Goal: Task Accomplishment & Management: Use online tool/utility

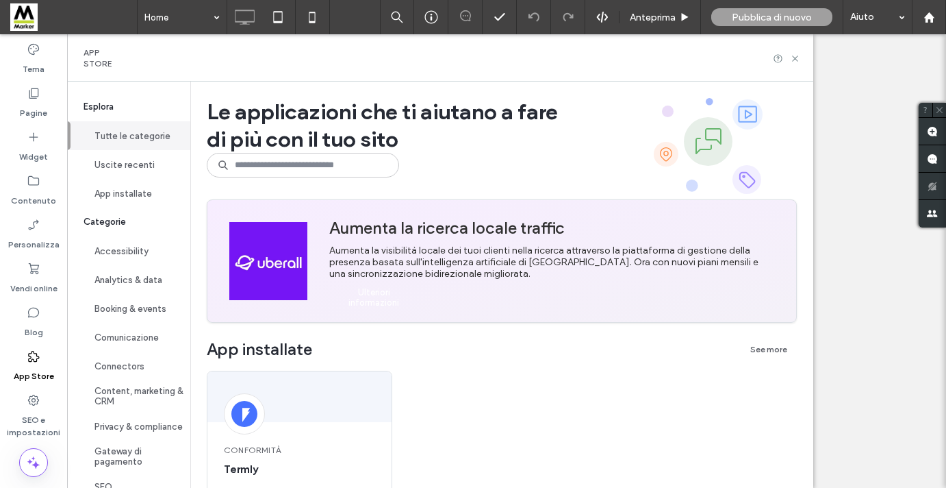
click at [301, 222] on img at bounding box center [268, 261] width 78 height 78
click at [421, 244] on div "Aumenta la visibilità locale dei tuoi clienti nella ricerca attraverso la piatt…" at bounding box center [551, 261] width 445 height 35
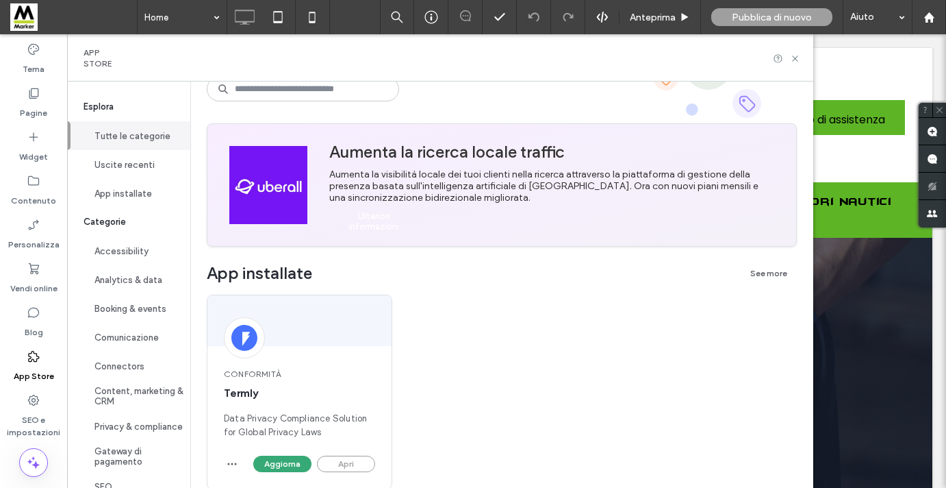
scroll to position [31, 0]
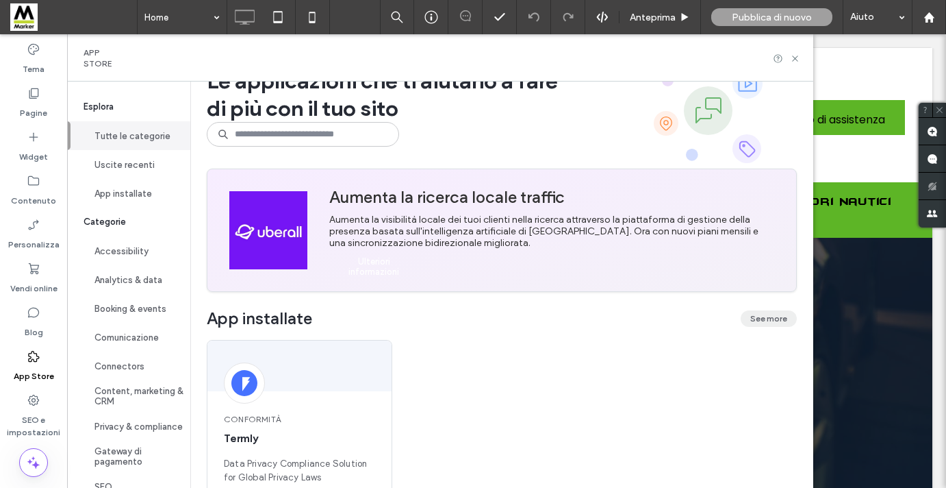
click at [770, 318] on button "See more" at bounding box center [769, 318] width 56 height 16
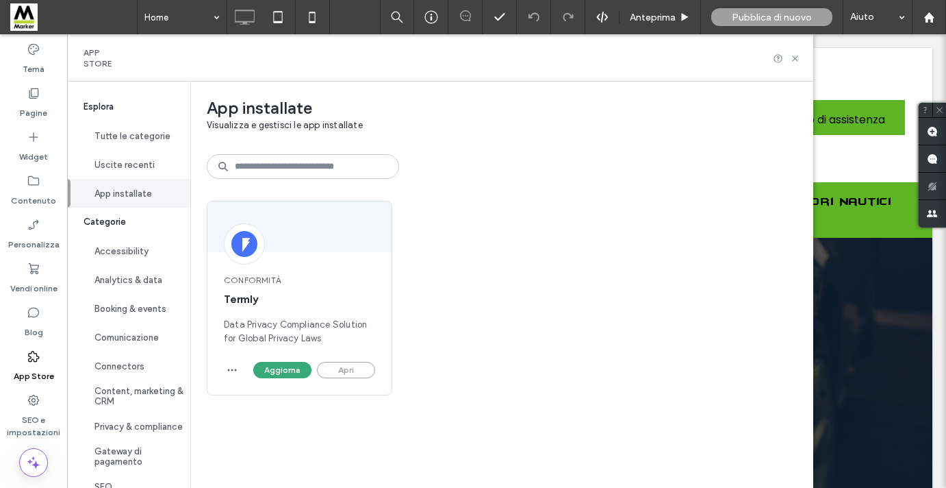
scroll to position [0, 0]
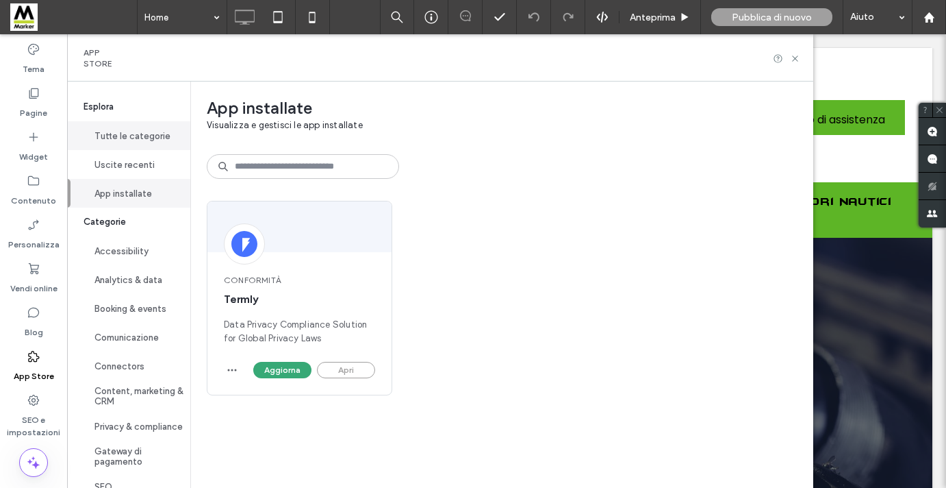
click at [130, 140] on button "Tutte le categorie" at bounding box center [128, 135] width 123 height 29
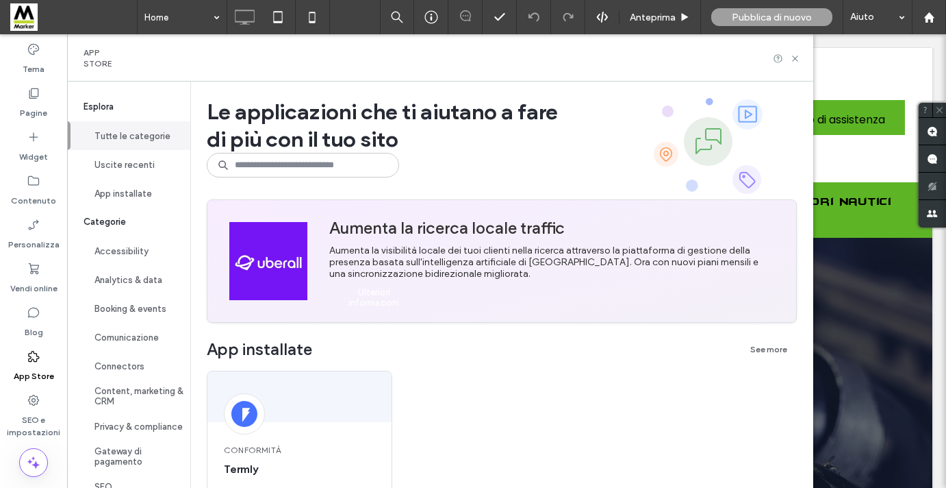
click at [283, 264] on img at bounding box center [268, 261] width 78 height 78
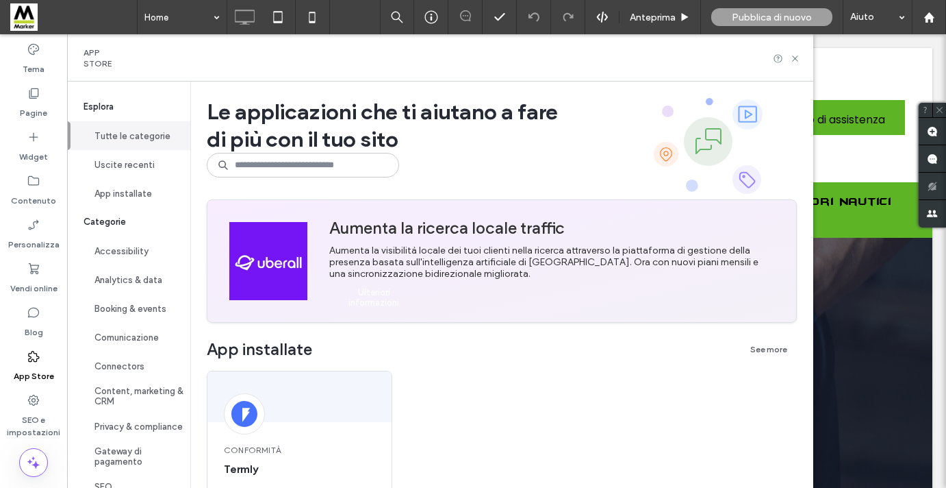
click at [406, 247] on div "Aumenta la visibilità locale dei tuoi clienti nella ricerca attraverso la piatt…" at bounding box center [551, 261] width 445 height 35
click at [602, 244] on div "Aumenta la visibilità locale dei tuoi clienti nella ricerca attraverso la piatt…" at bounding box center [551, 261] width 445 height 35
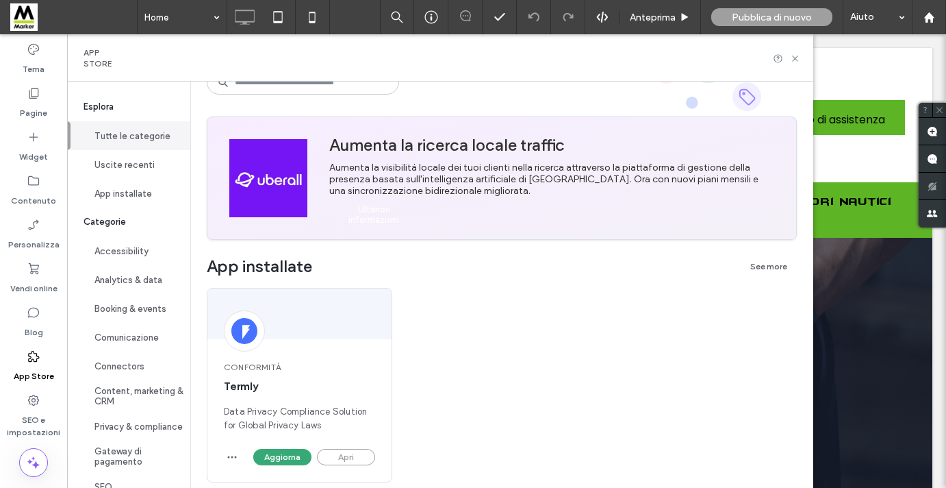
scroll to position [86, 0]
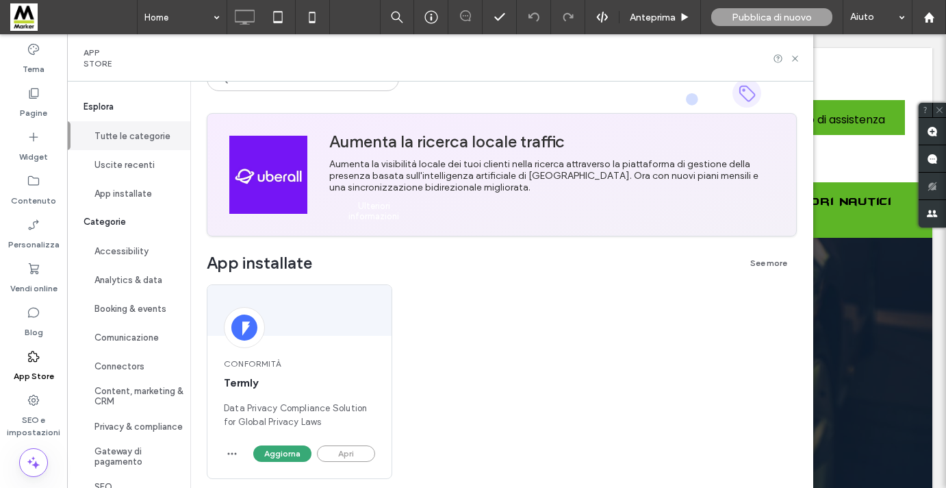
drag, startPoint x: 765, startPoint y: 267, endPoint x: 399, endPoint y: 193, distance: 373.1
click at [386, 184] on div "Aumenta la visibilità locale dei tuoi clienti nella ricerca attraverso la piatt…" at bounding box center [551, 175] width 445 height 35
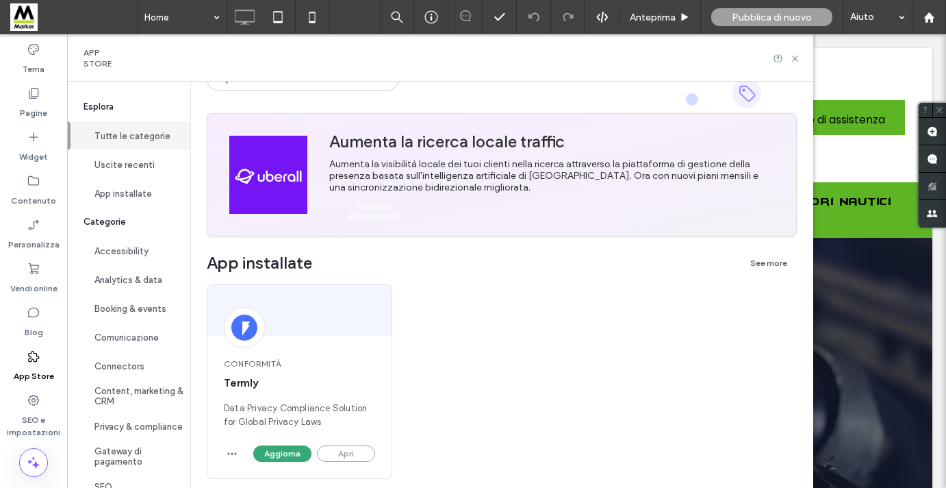
scroll to position [0, 0]
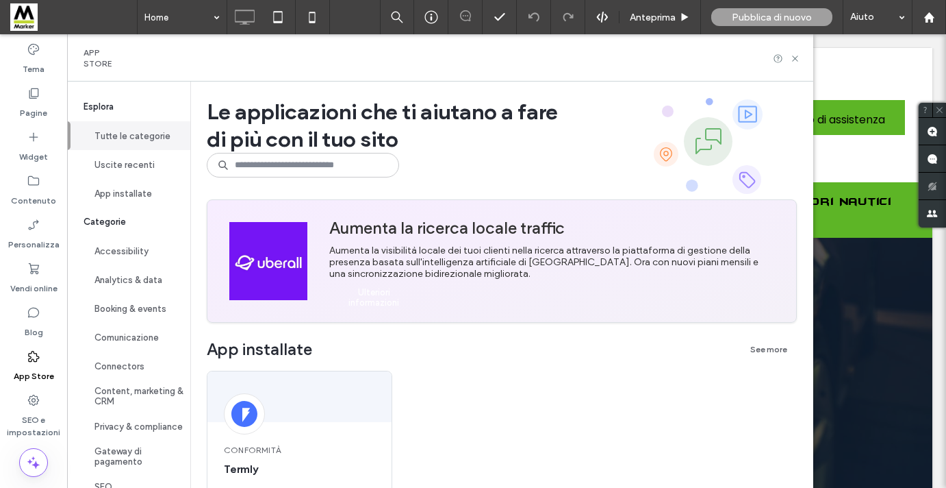
click at [292, 225] on img at bounding box center [268, 261] width 78 height 78
click at [446, 240] on div "Aumenta la ricerca locale traffic Aumenta la visibilità locale dei tuoi clienti…" at bounding box center [551, 261] width 467 height 109
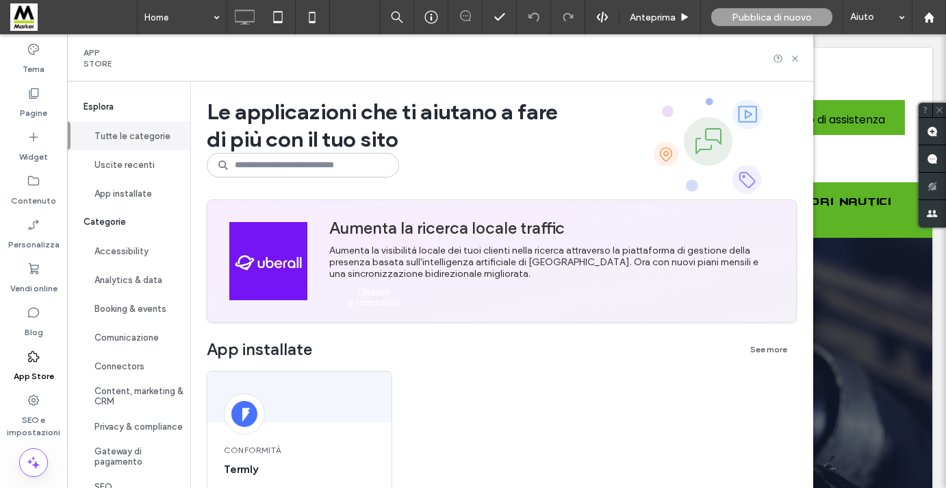
click at [325, 268] on div "Aumenta la ricerca locale traffic Aumenta la visibilità locale dei tuoi clienti…" at bounding box center [551, 261] width 467 height 109
click at [307, 267] on div at bounding box center [268, 261] width 100 height 100
click at [295, 274] on img at bounding box center [268, 261] width 78 height 78
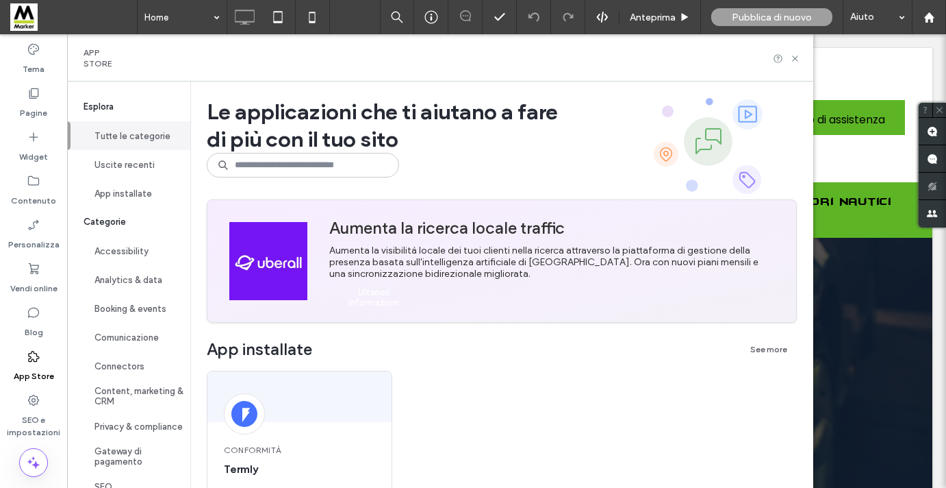
click at [32, 364] on label "App Store" at bounding box center [34, 372] width 40 height 19
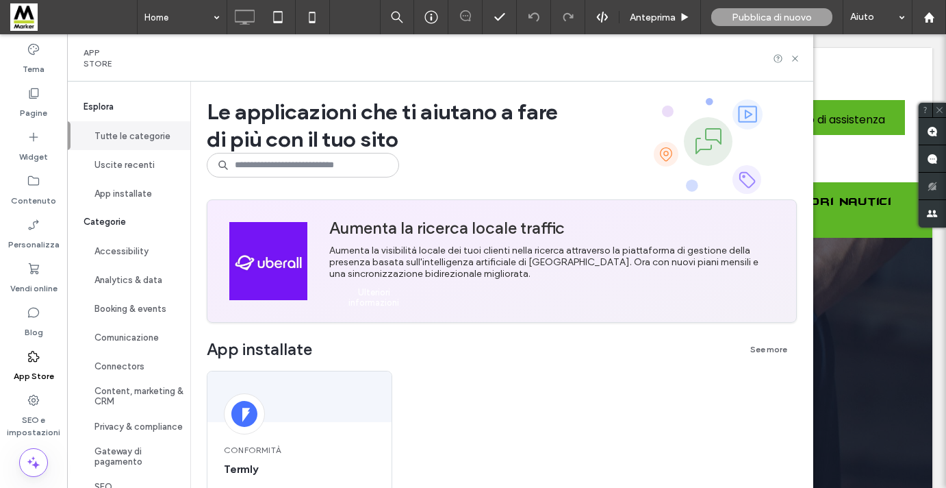
click at [39, 358] on use at bounding box center [33, 356] width 11 height 11
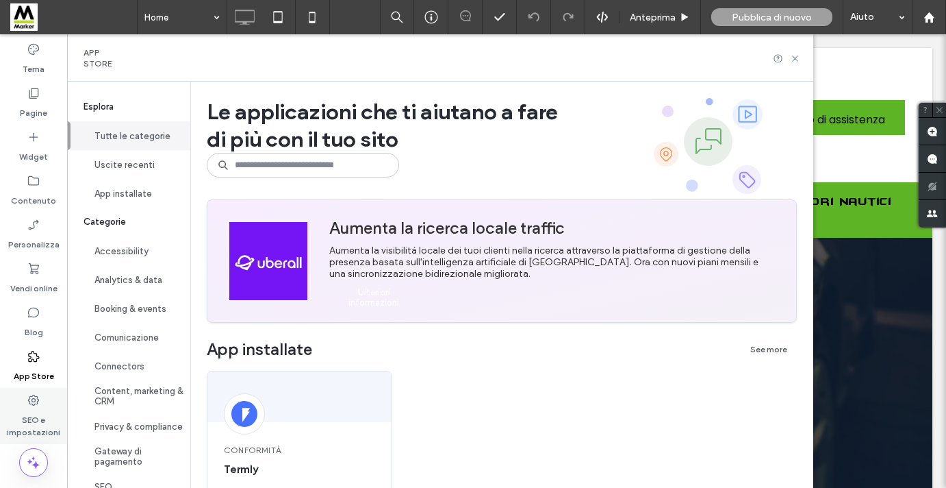
click at [38, 418] on label "SEO e impostazioni" at bounding box center [33, 423] width 67 height 32
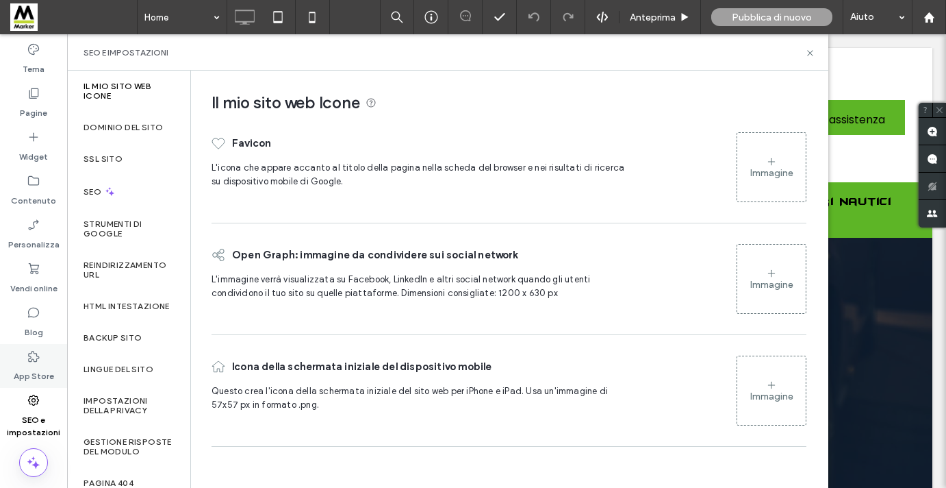
click at [38, 373] on label "App Store" at bounding box center [34, 372] width 40 height 19
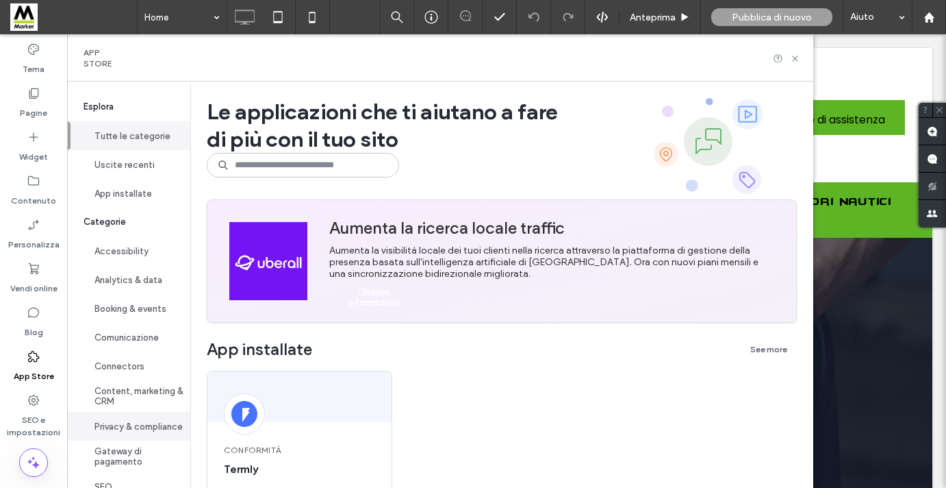
scroll to position [87, 0]
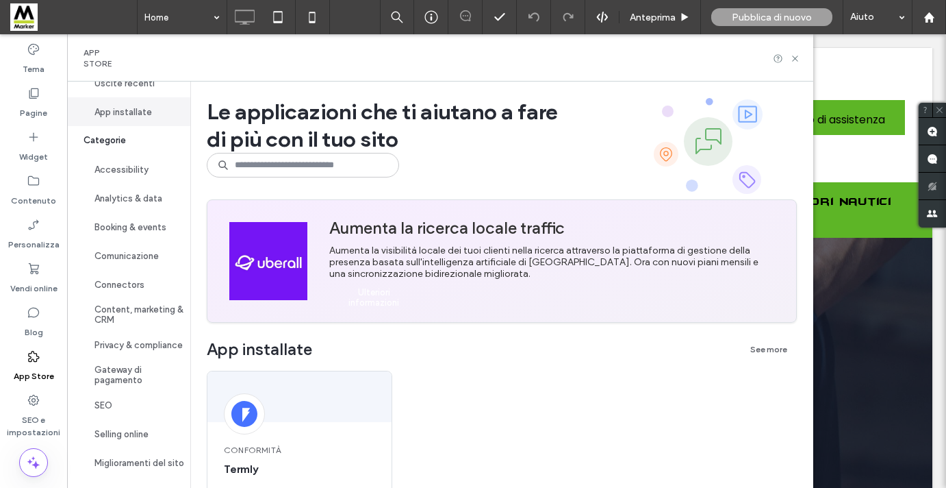
click at [105, 109] on button "App installate" at bounding box center [128, 111] width 123 height 29
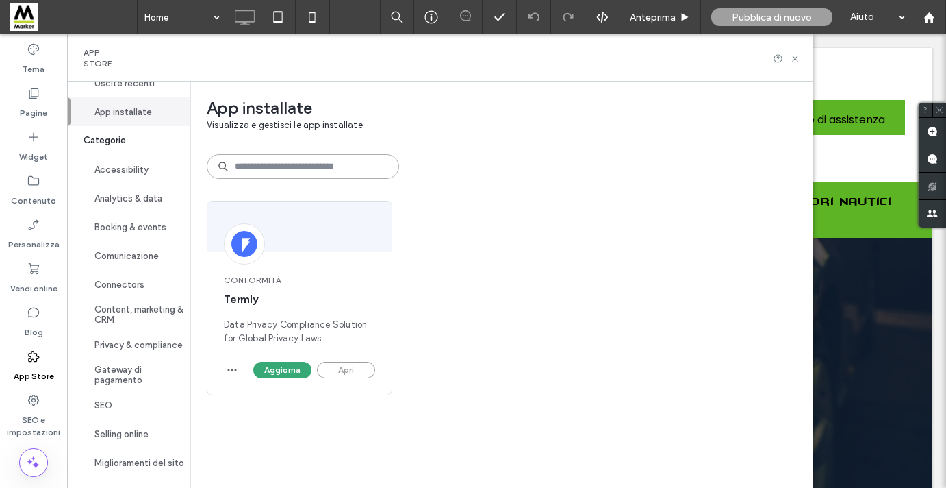
click at [307, 168] on input at bounding box center [303, 166] width 192 height 25
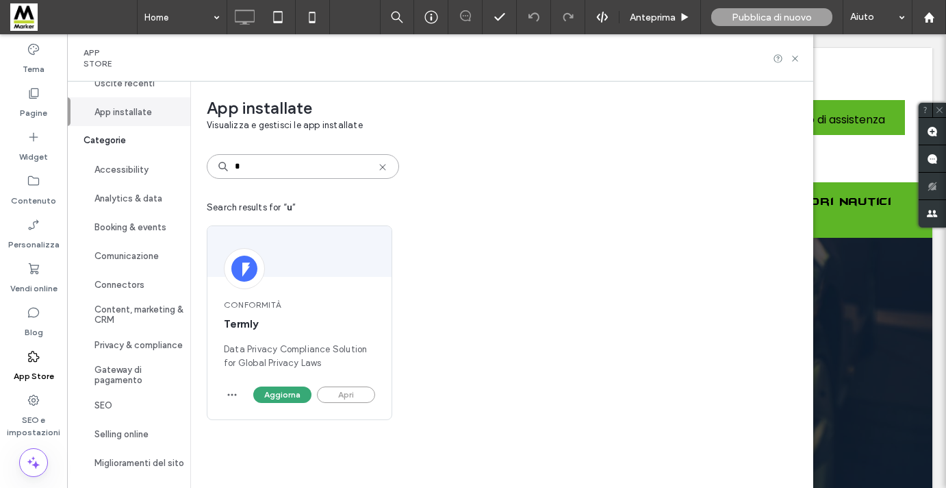
type input "*"
click at [34, 361] on use at bounding box center [33, 356] width 11 height 11
click at [39, 104] on label "Pagine" at bounding box center [33, 109] width 27 height 19
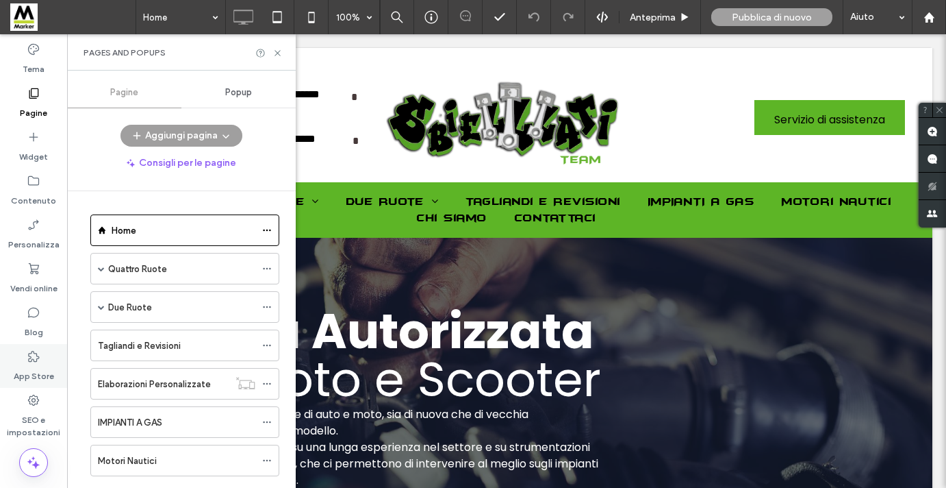
click at [32, 357] on icon at bounding box center [34, 356] width 14 height 14
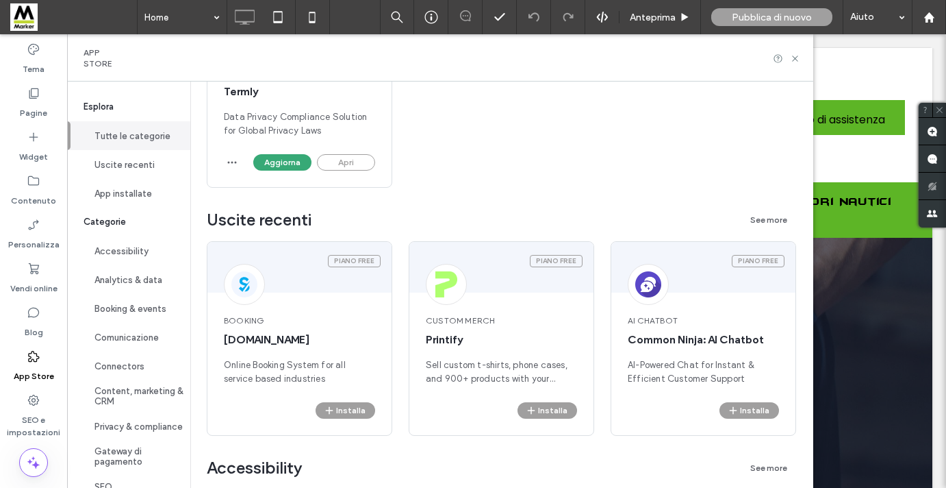
scroll to position [81, 0]
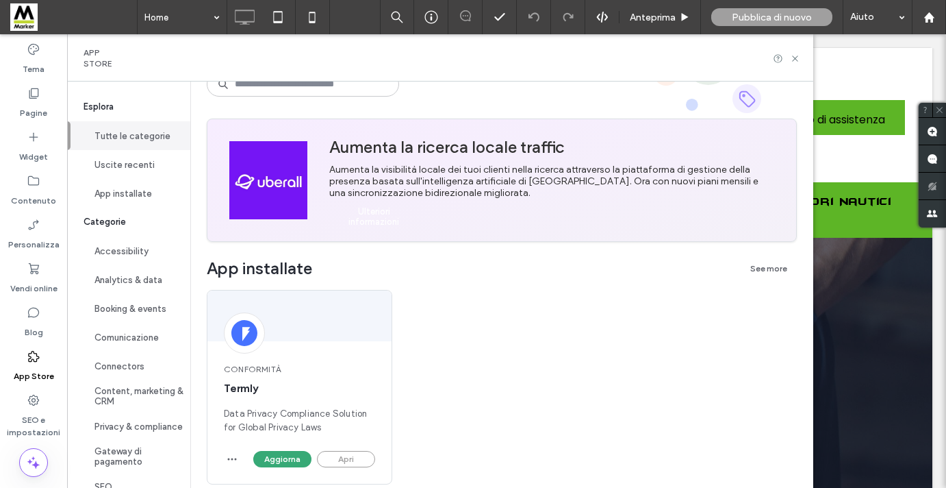
click at [462, 195] on div "Aumenta la visibilità locale dei tuoi clienti nella ricerca attraverso la piatt…" at bounding box center [551, 181] width 445 height 35
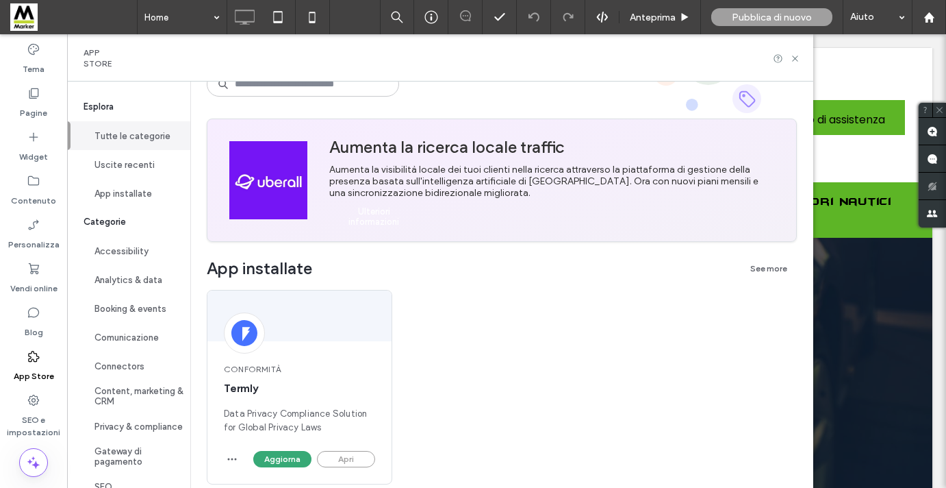
click at [260, 189] on img at bounding box center [268, 180] width 78 height 78
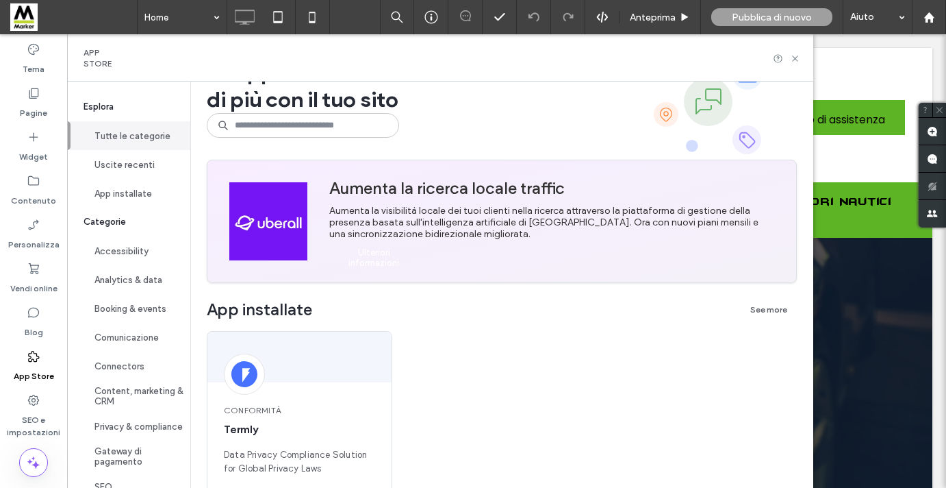
scroll to position [39, 0]
click at [269, 122] on input at bounding box center [303, 126] width 192 height 25
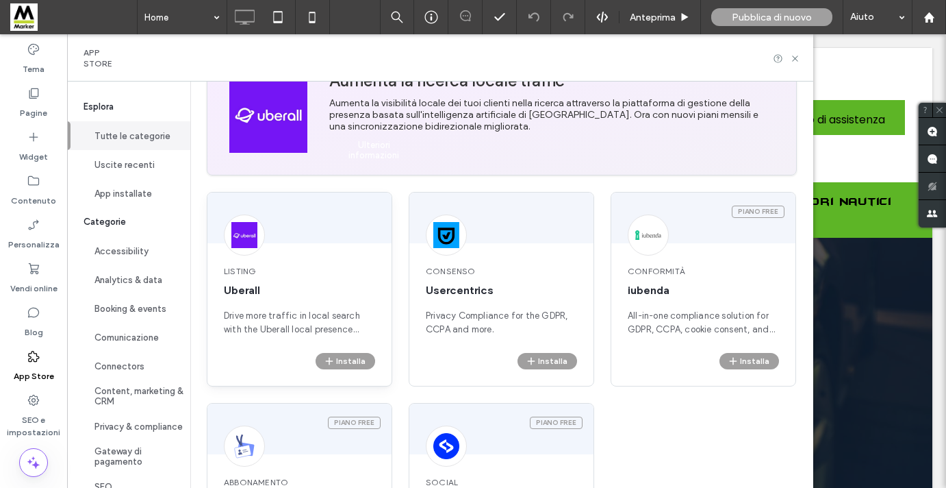
scroll to position [197, 0]
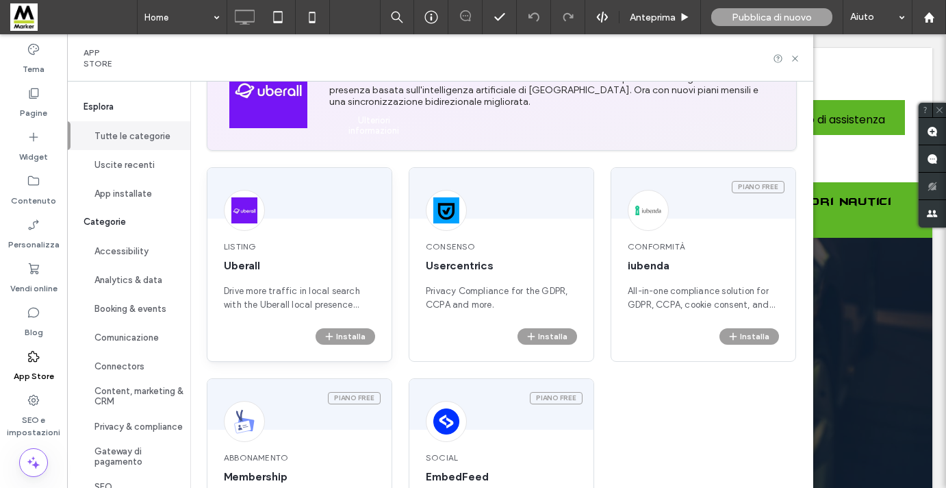
type input "****"
click at [265, 344] on div "Installa" at bounding box center [299, 344] width 184 height 33
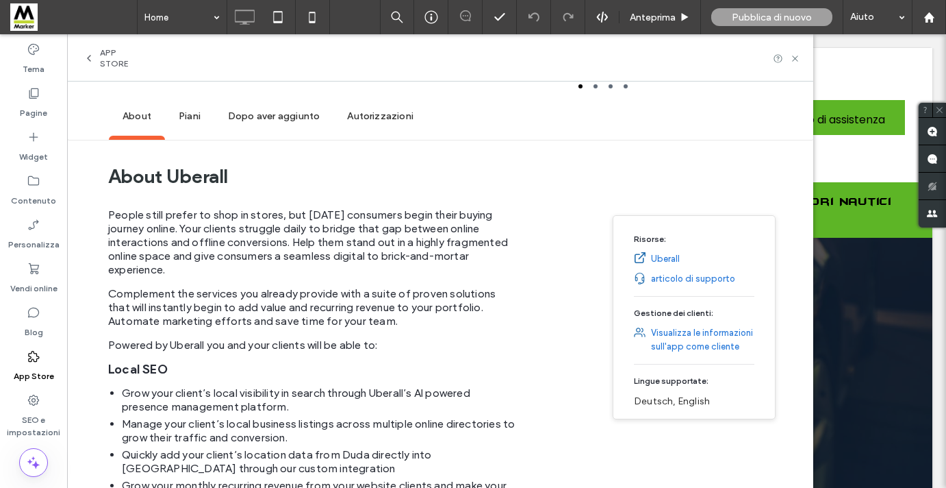
scroll to position [181, 0]
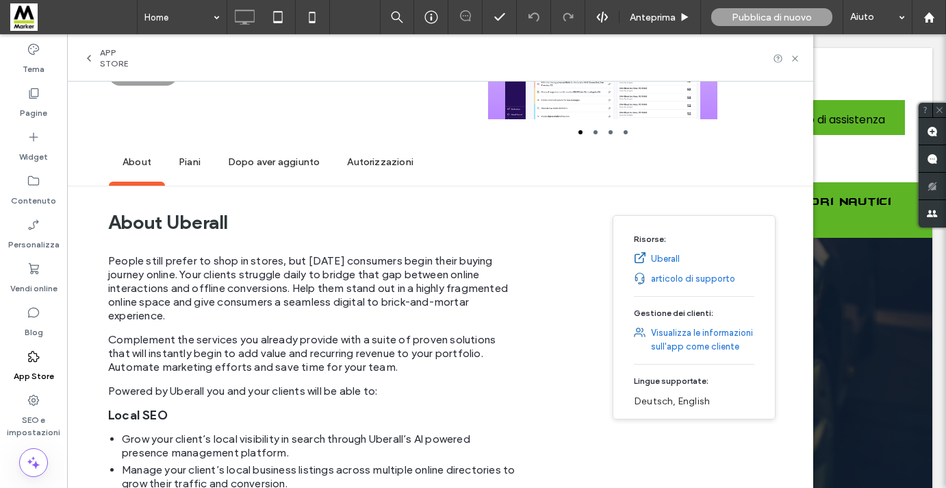
click at [188, 168] on span "Piani" at bounding box center [189, 163] width 49 height 38
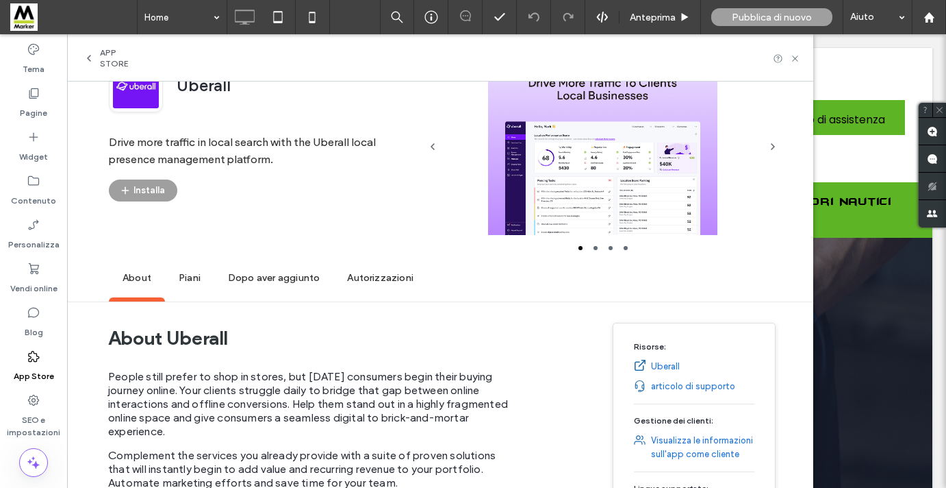
scroll to position [42, 0]
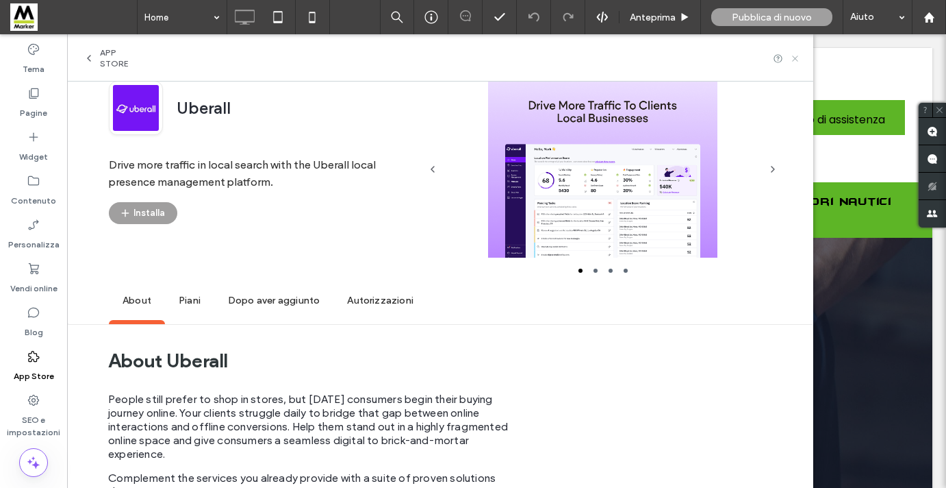
drag, startPoint x: 796, startPoint y: 61, endPoint x: 470, endPoint y: 59, distance: 326.7
click at [796, 61] on icon at bounding box center [795, 58] width 10 height 10
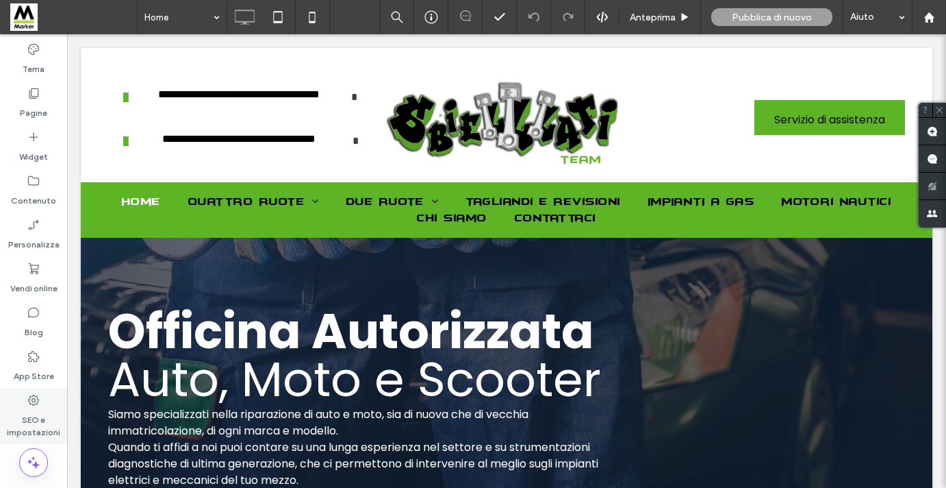
click at [32, 401] on use at bounding box center [33, 399] width 11 height 11
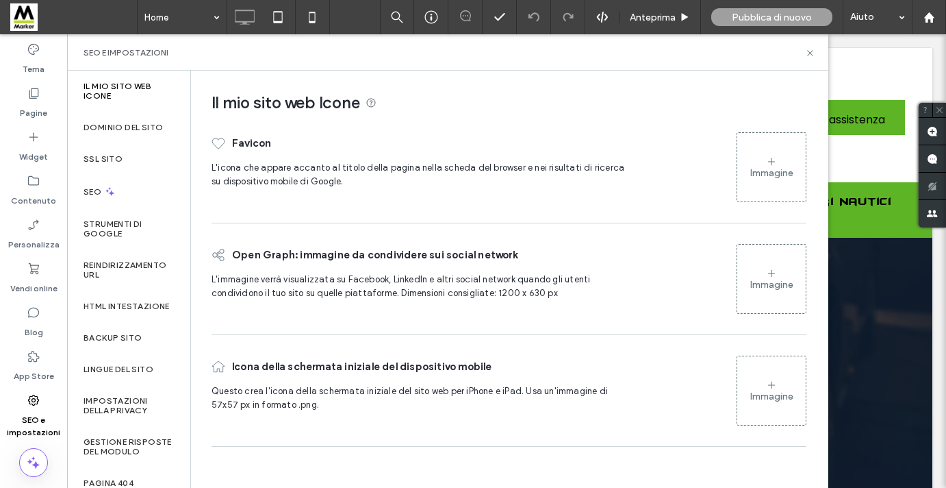
click at [107, 93] on label "Il mio sito web Icone" at bounding box center [129, 90] width 90 height 19
click at [107, 129] on label "Dominio del sito" at bounding box center [123, 128] width 79 height 10
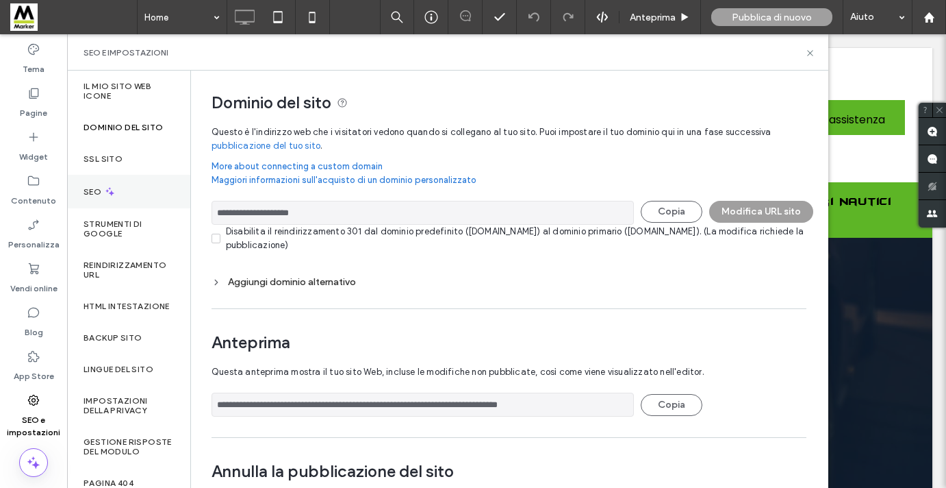
click at [99, 188] on label "SEO" at bounding box center [94, 192] width 21 height 10
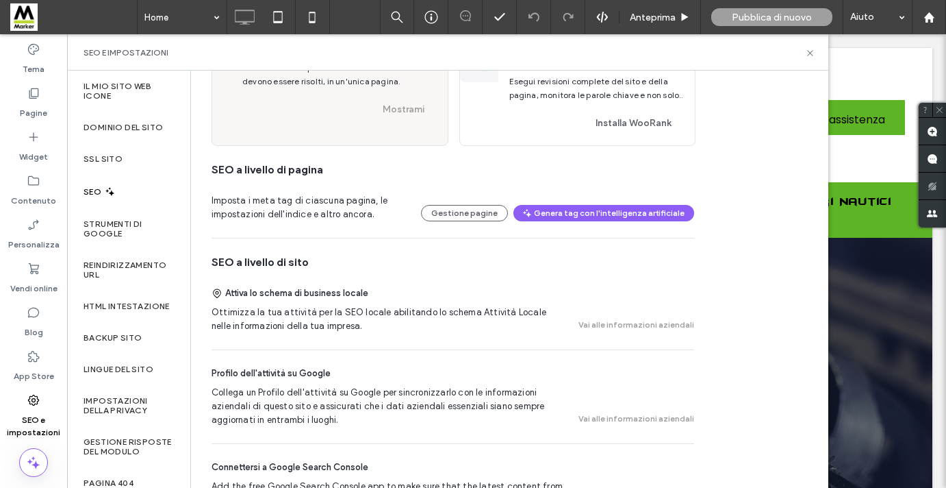
scroll to position [118, 0]
click at [600, 216] on button "Genera tag con l'intelligenza artificiale" at bounding box center [604, 212] width 181 height 16
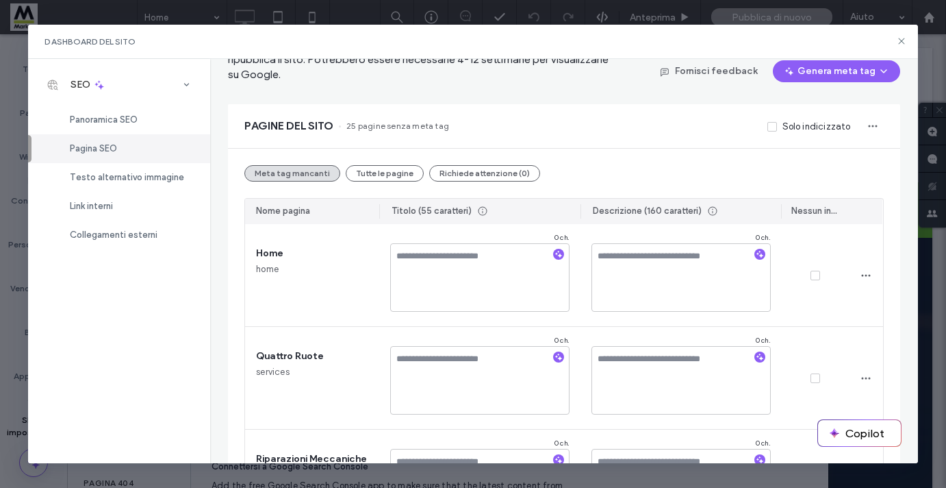
scroll to position [83, 0]
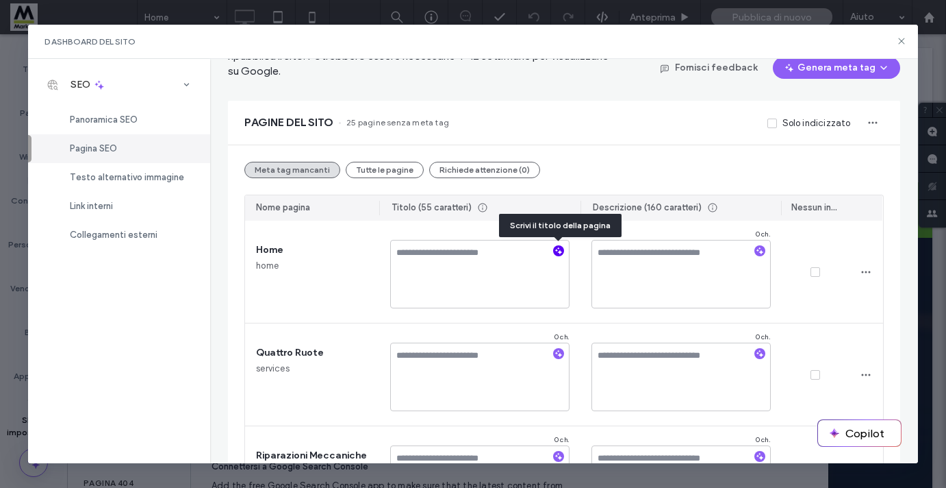
click at [561, 252] on icon "button" at bounding box center [559, 251] width 10 height 10
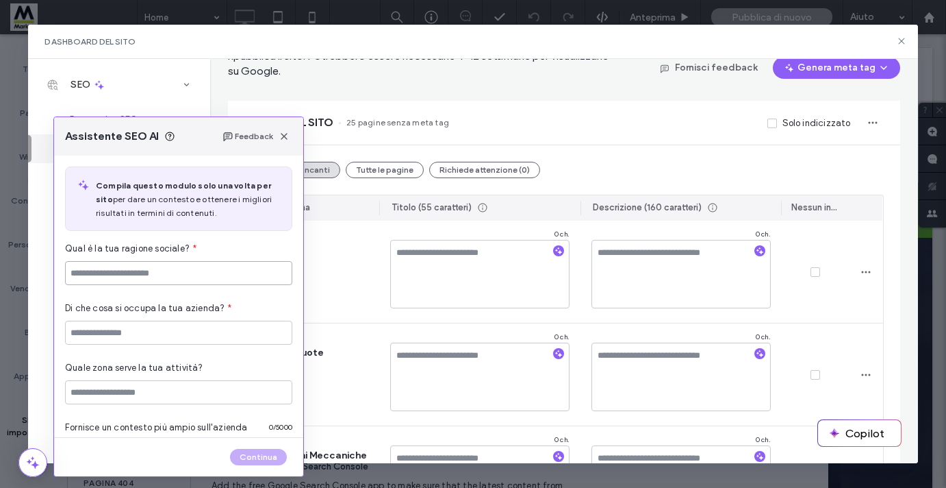
click at [246, 273] on input at bounding box center [178, 273] width 227 height 24
paste input "**********"
type input "**********"
click at [252, 336] on input at bounding box center [178, 332] width 227 height 24
type input "**********"
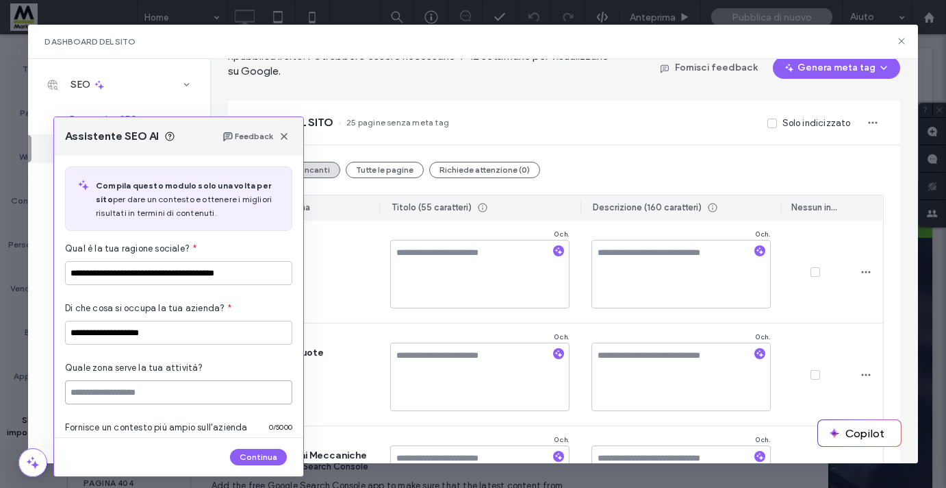
click at [231, 401] on input at bounding box center [178, 392] width 227 height 24
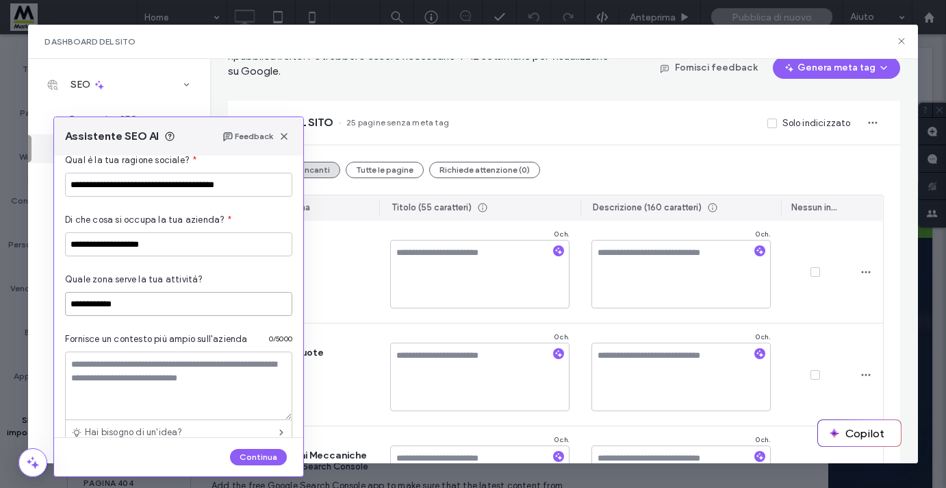
scroll to position [145, 0]
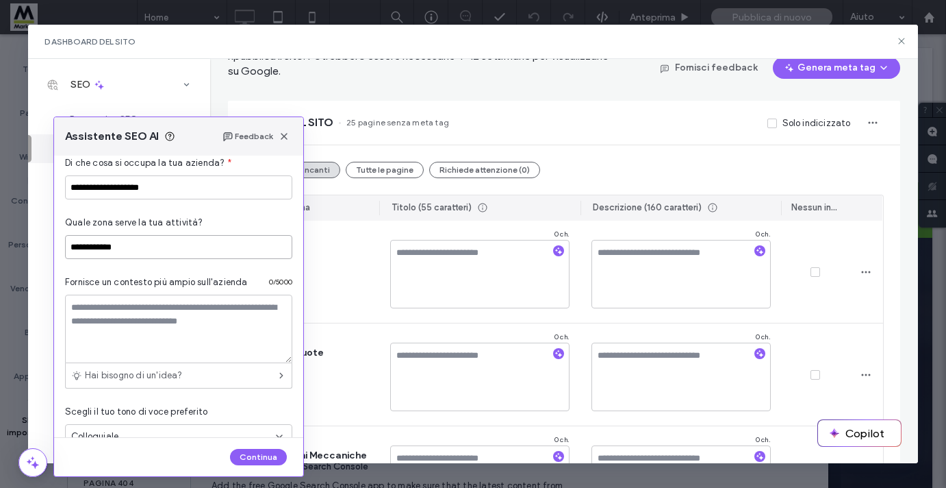
type input "**********"
click at [103, 316] on textarea at bounding box center [178, 328] width 227 height 68
paste textarea "**********"
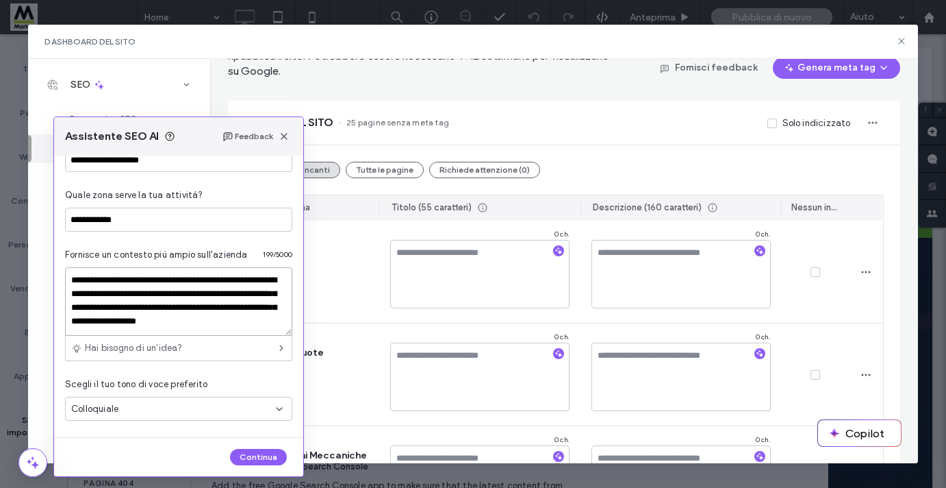
scroll to position [173, 0]
type textarea "**********"
click at [147, 410] on div "Colloquiale" at bounding box center [173, 409] width 205 height 14
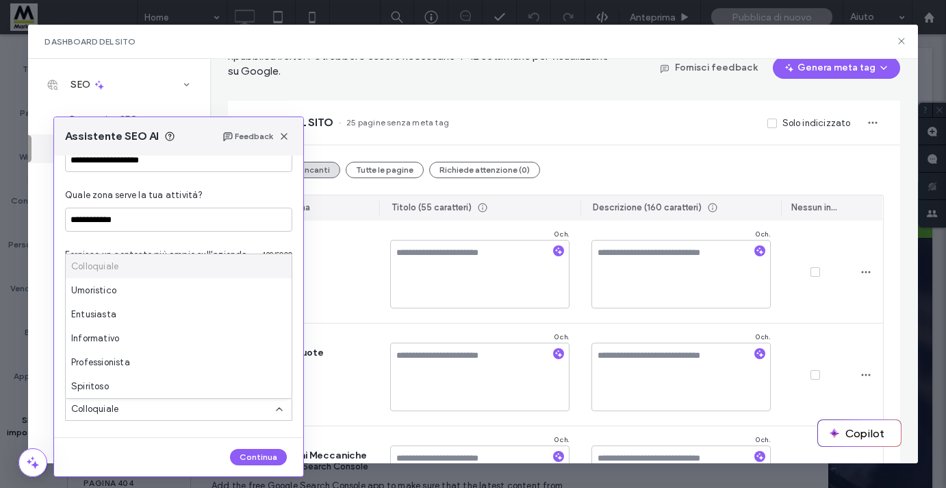
click at [147, 410] on div "Colloquiale" at bounding box center [173, 409] width 205 height 14
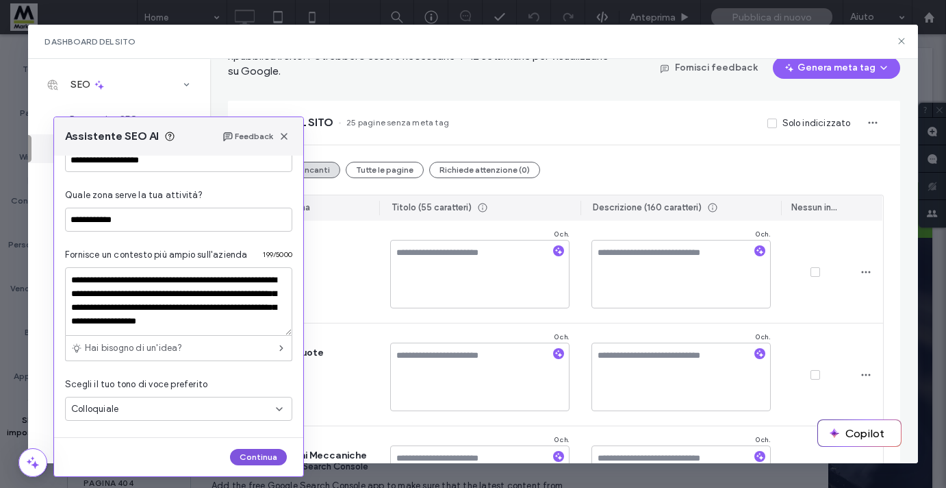
click at [262, 462] on button "Continua" at bounding box center [258, 457] width 57 height 16
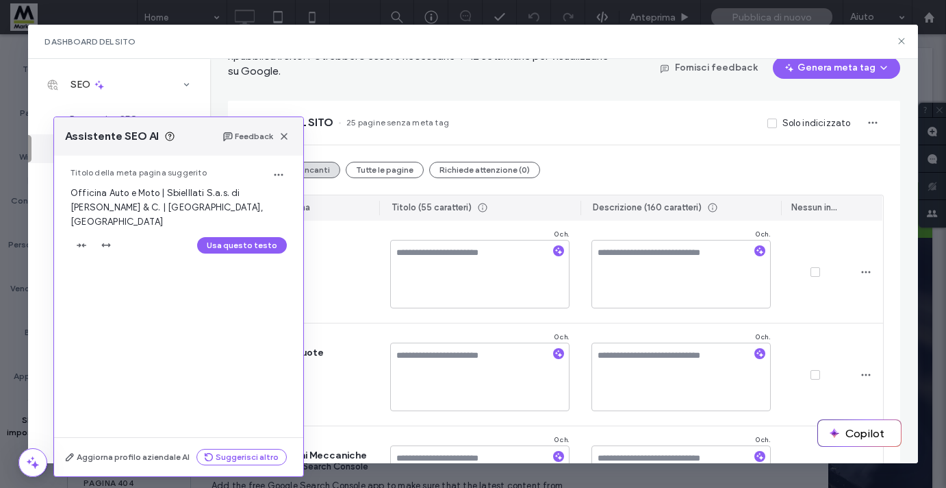
click at [170, 138] on icon at bounding box center [169, 136] width 11 height 11
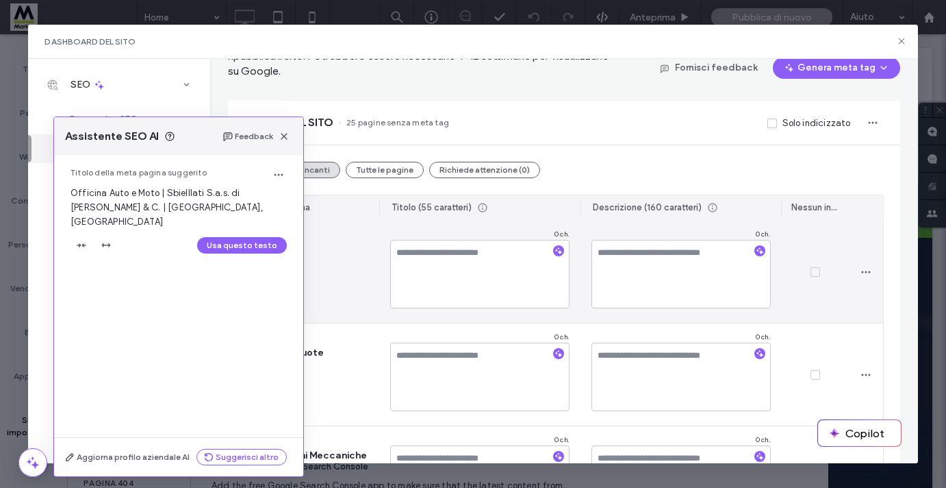
click at [338, 237] on div "Home home" at bounding box center [312, 272] width 134 height 102
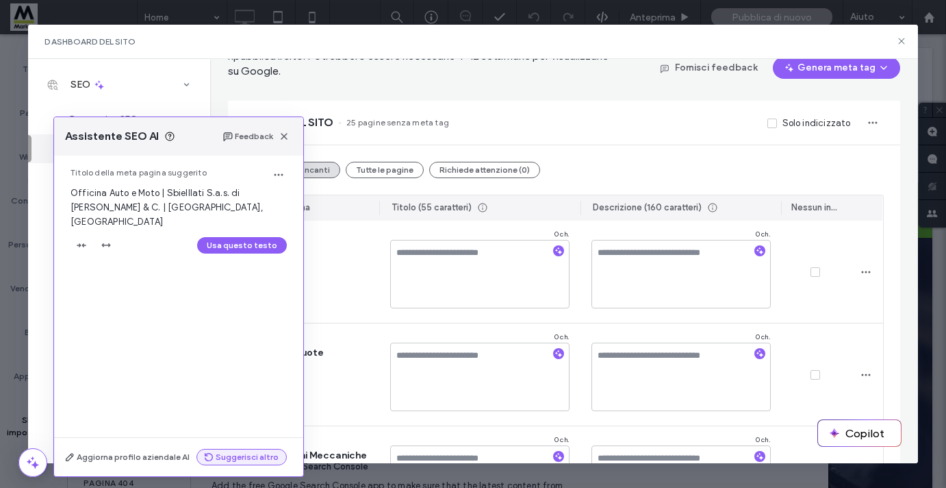
click at [242, 459] on button "Suggerisci altro" at bounding box center [242, 457] width 90 height 16
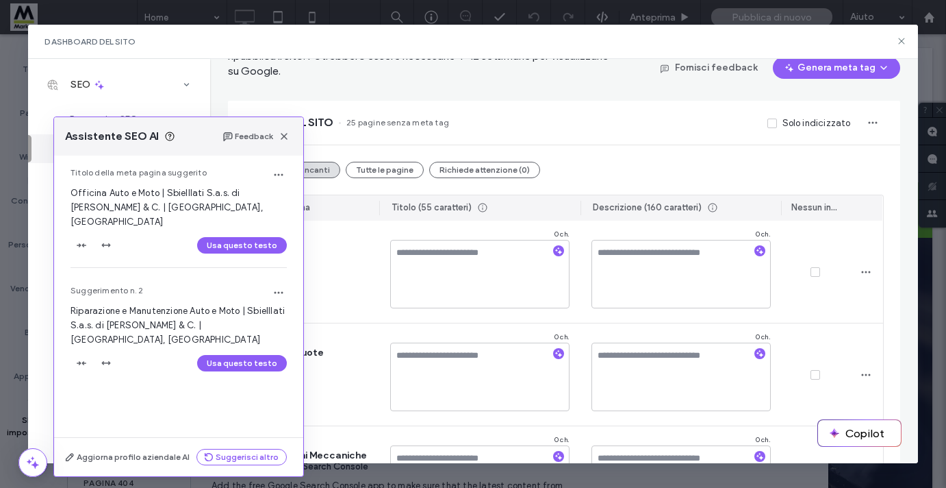
click at [234, 237] on button "Usa questo testo" at bounding box center [242, 245] width 90 height 16
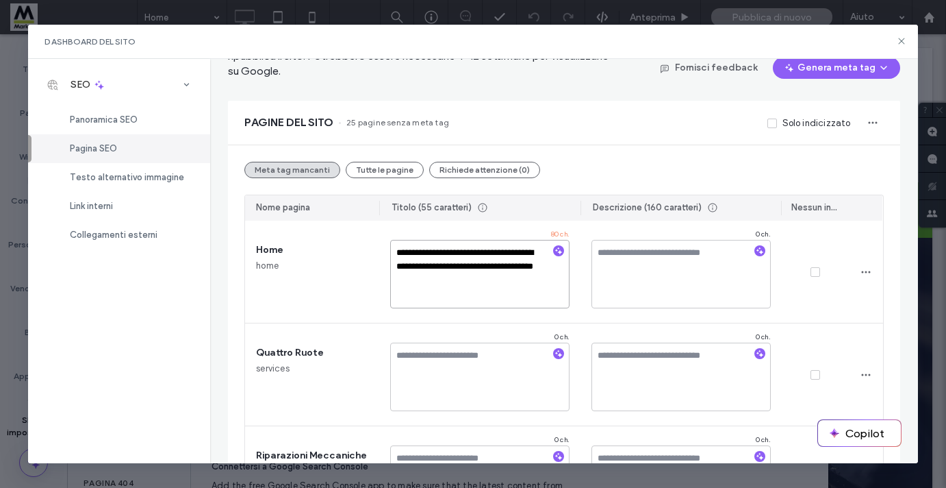
type textarea "**********"
click at [759, 253] on use "button" at bounding box center [761, 251] width 8 height 8
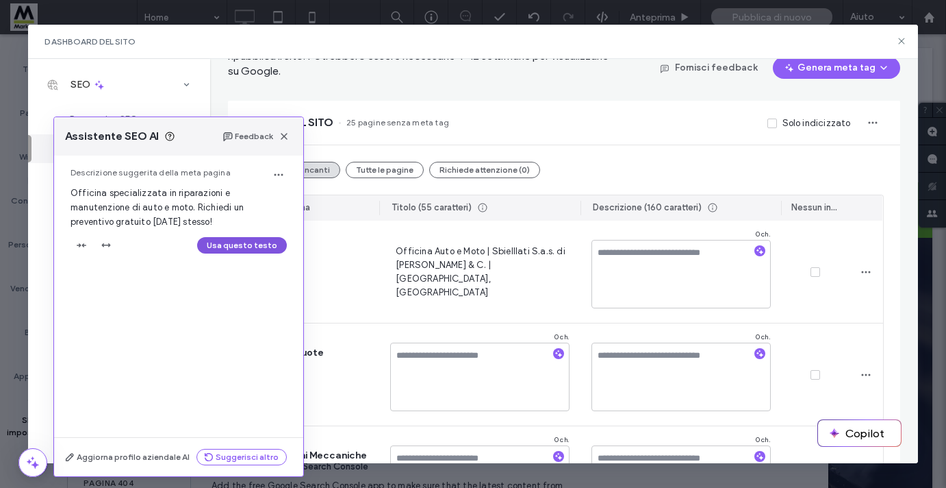
click at [246, 248] on button "Usa questo testo" at bounding box center [242, 245] width 90 height 16
type textarea "**********"
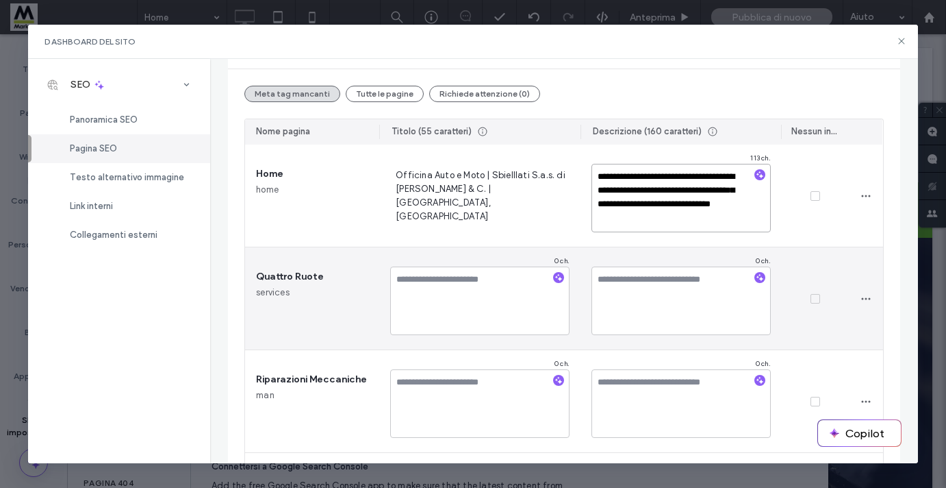
scroll to position [160, 0]
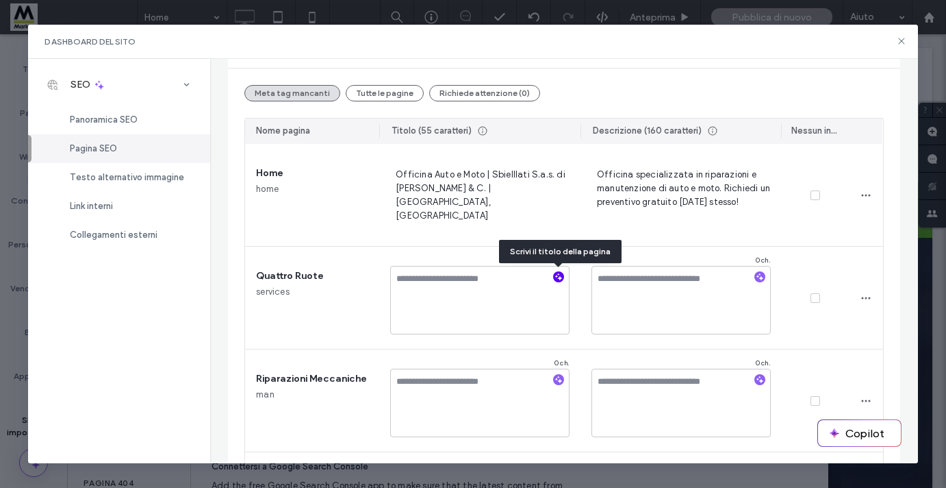
click at [559, 281] on icon "button" at bounding box center [559, 277] width 10 height 10
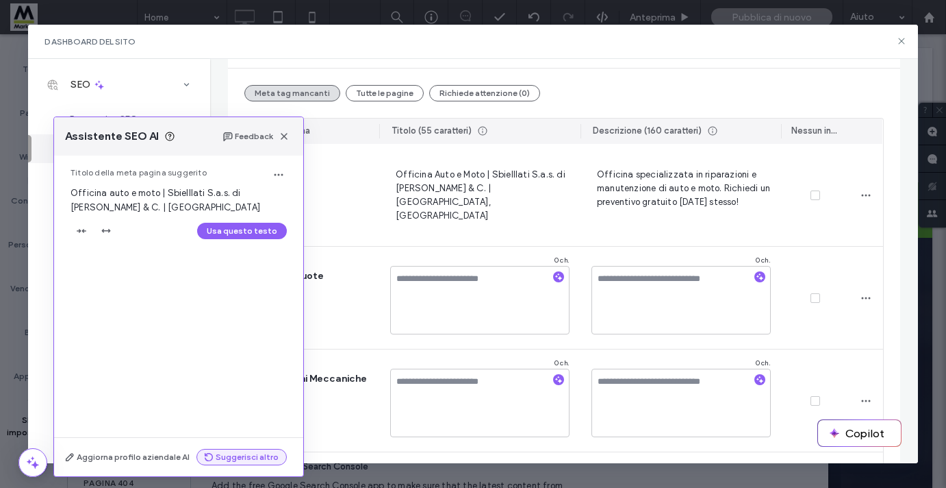
click at [235, 453] on button "Suggerisci altro" at bounding box center [242, 457] width 90 height 16
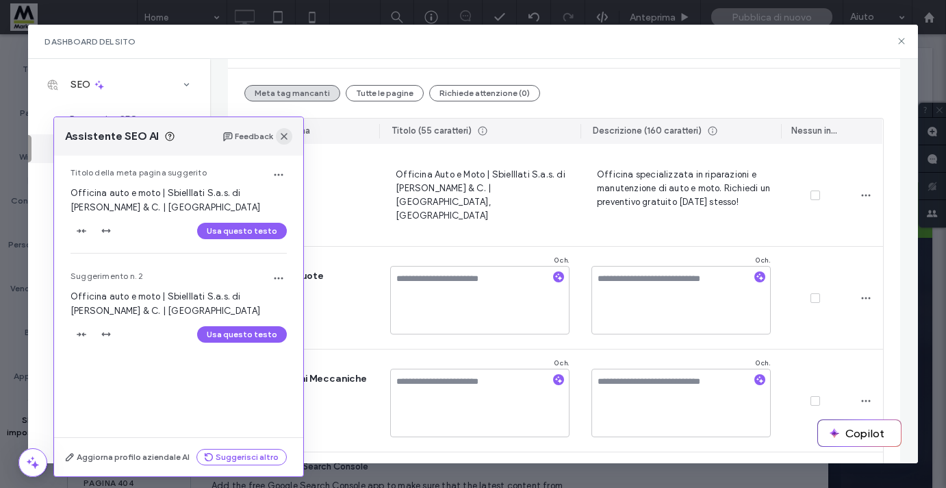
click at [286, 144] on span "button" at bounding box center [284, 136] width 16 height 16
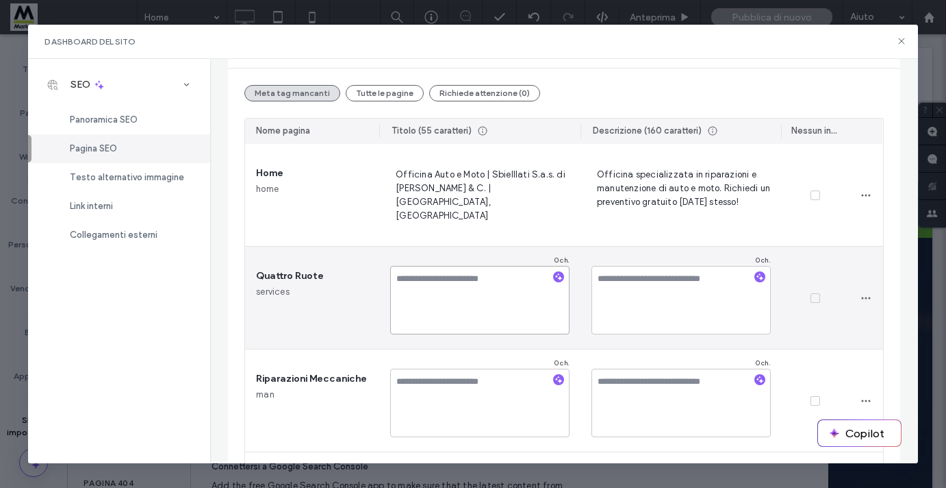
click at [485, 278] on textarea at bounding box center [479, 300] width 179 height 68
paste textarea "**********"
type textarea "**********"
click at [642, 299] on textarea at bounding box center [681, 300] width 179 height 68
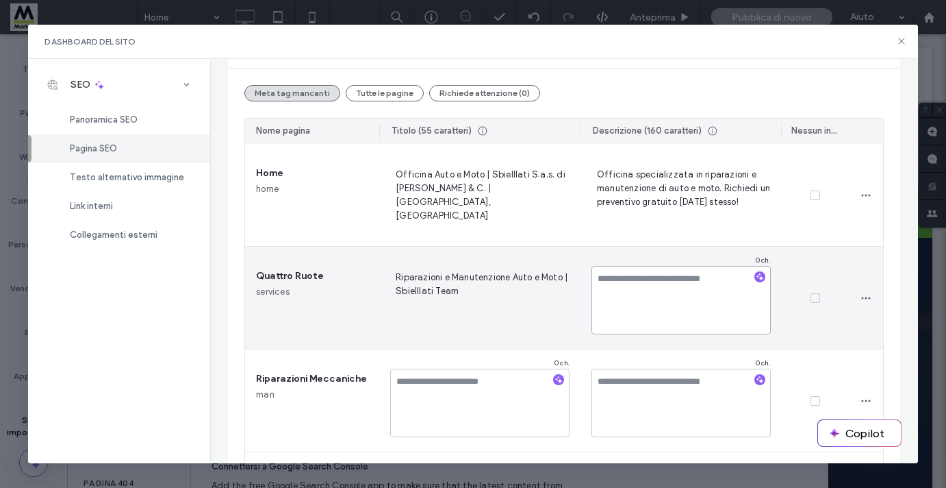
click at [616, 289] on textarea at bounding box center [681, 300] width 179 height 68
paste textarea "**********"
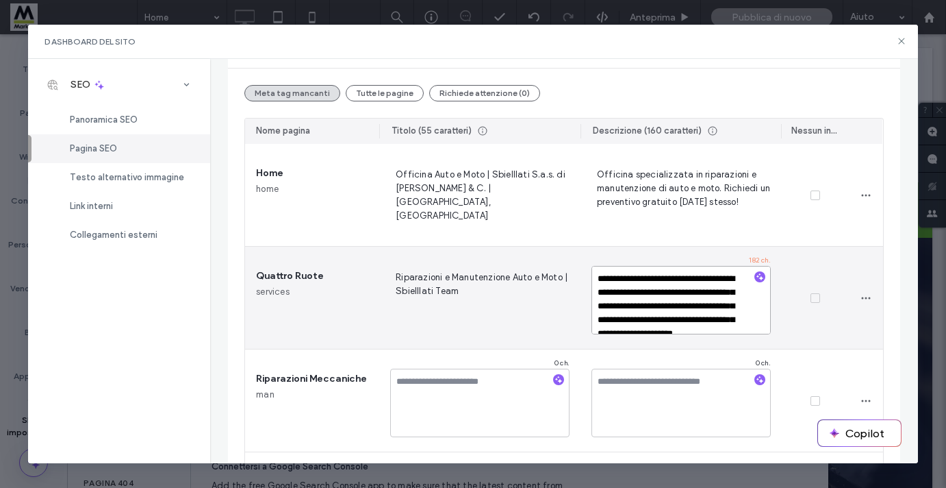
type textarea "**********"
click at [794, 272] on div at bounding box center [815, 298] width 67 height 103
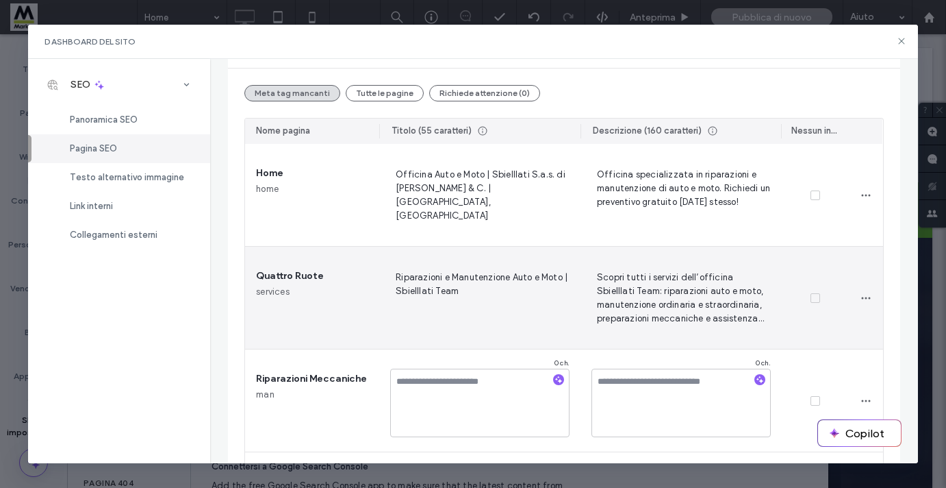
click at [699, 283] on span "Scopri tutti i servizi dell’officina Sbielllati Team: riparazioni auto e moto, …" at bounding box center [681, 297] width 179 height 56
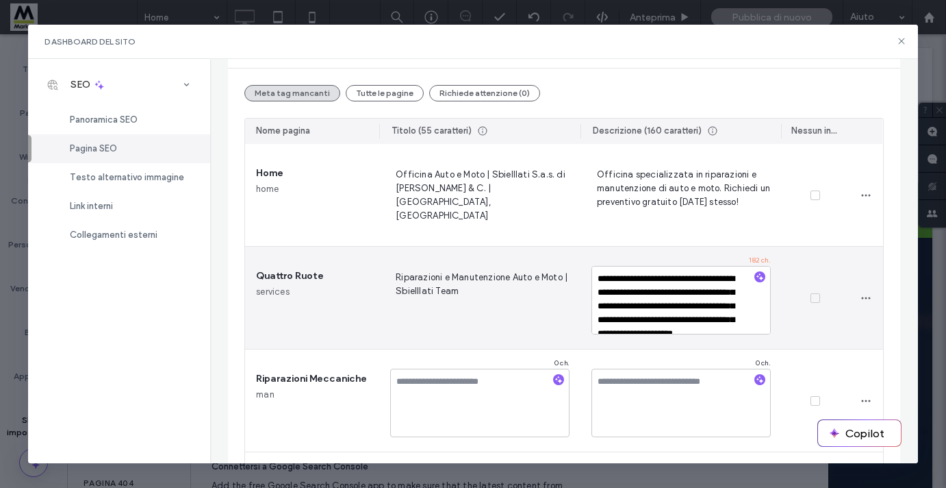
drag, startPoint x: 740, startPoint y: 328, endPoint x: 544, endPoint y: 265, distance: 206.4
click at [592, 266] on textarea "**********" at bounding box center [681, 300] width 179 height 68
type textarea "**********"
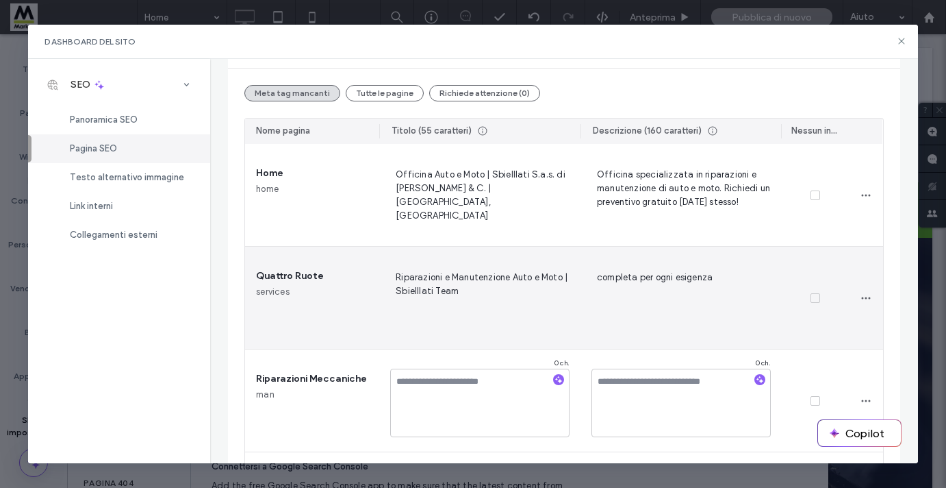
click at [654, 292] on span "completa per ogni esigenza" at bounding box center [681, 297] width 179 height 56
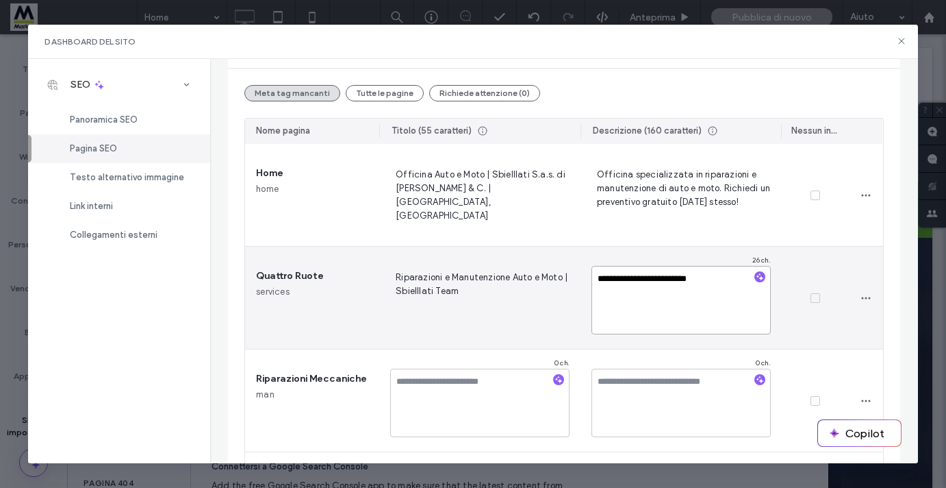
click at [719, 286] on textarea "**********" at bounding box center [681, 300] width 179 height 68
paste textarea "**********"
type textarea "**********"
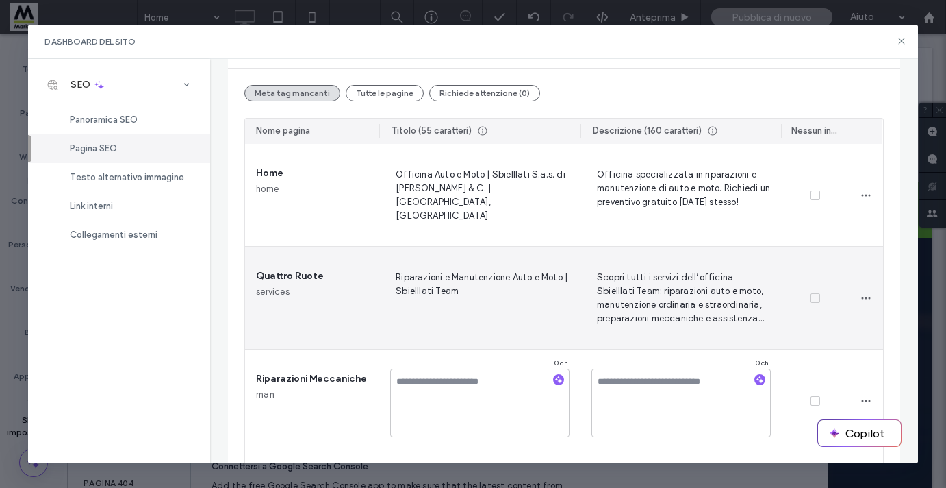
click at [845, 264] on div at bounding box center [815, 298] width 67 height 103
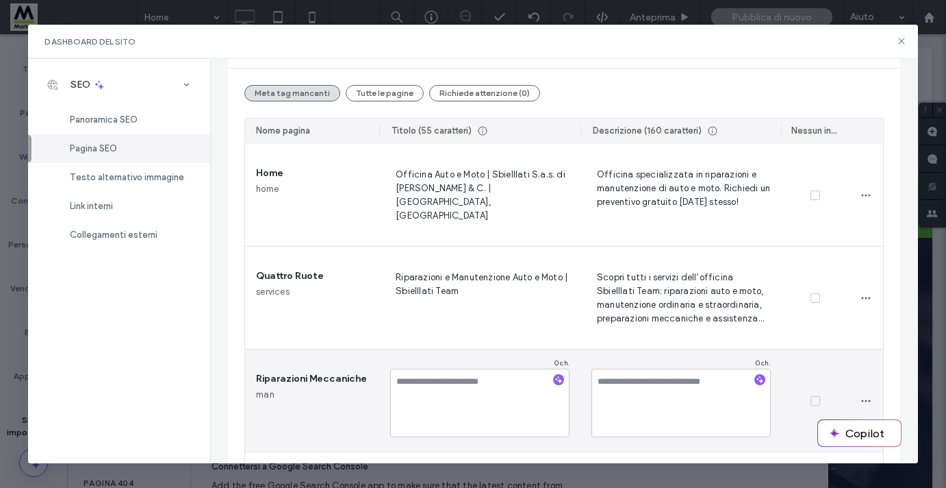
scroll to position [234, 0]
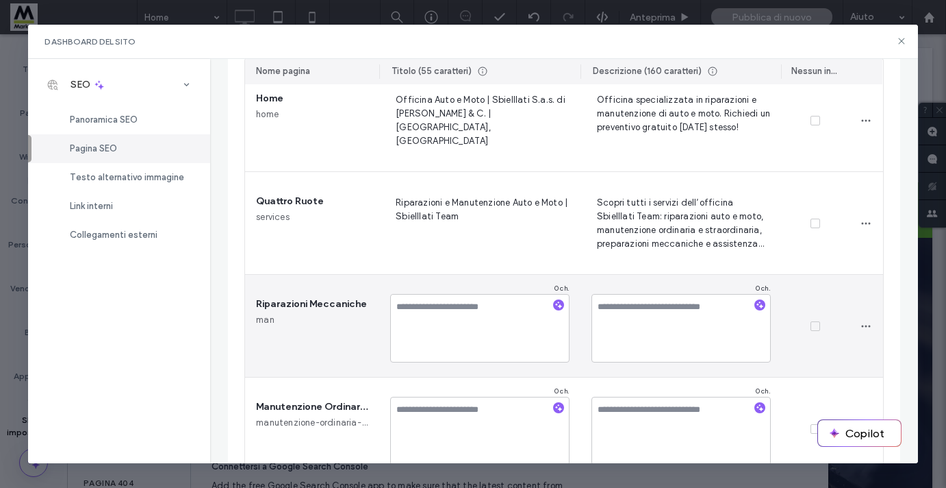
click at [318, 323] on div "Riparazioni Meccaniche man" at bounding box center [312, 326] width 134 height 102
click at [473, 331] on textarea at bounding box center [479, 328] width 179 height 68
click at [303, 336] on div "Riparazioni Meccaniche man" at bounding box center [312, 326] width 134 height 102
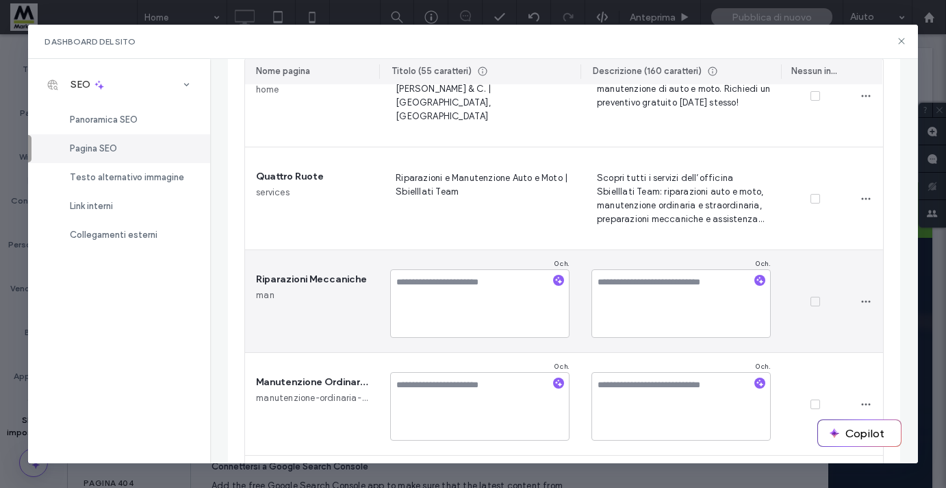
scroll to position [260, 0]
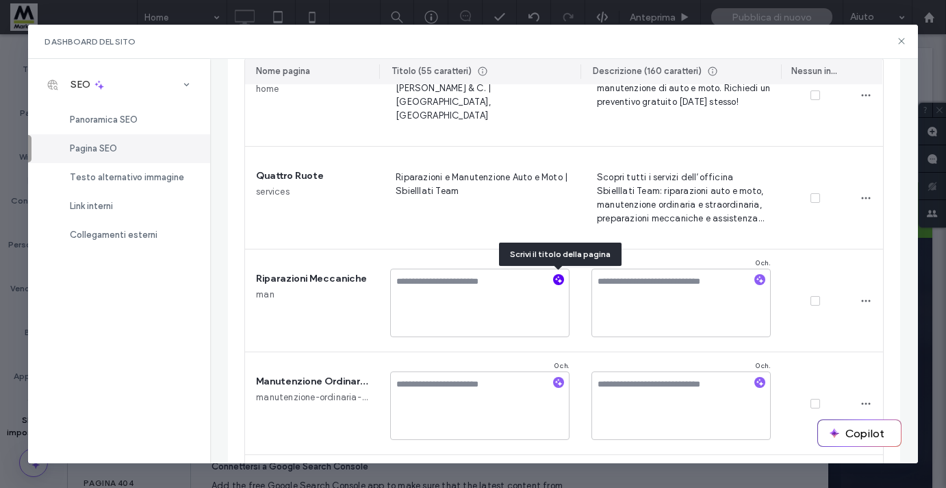
click at [556, 279] on icon "button" at bounding box center [559, 280] width 10 height 10
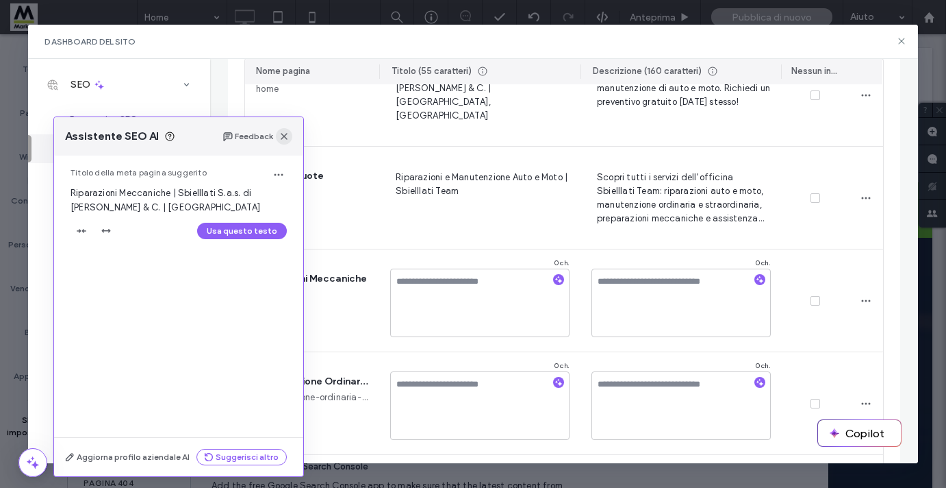
click at [286, 137] on icon "button" at bounding box center [284, 136] width 11 height 11
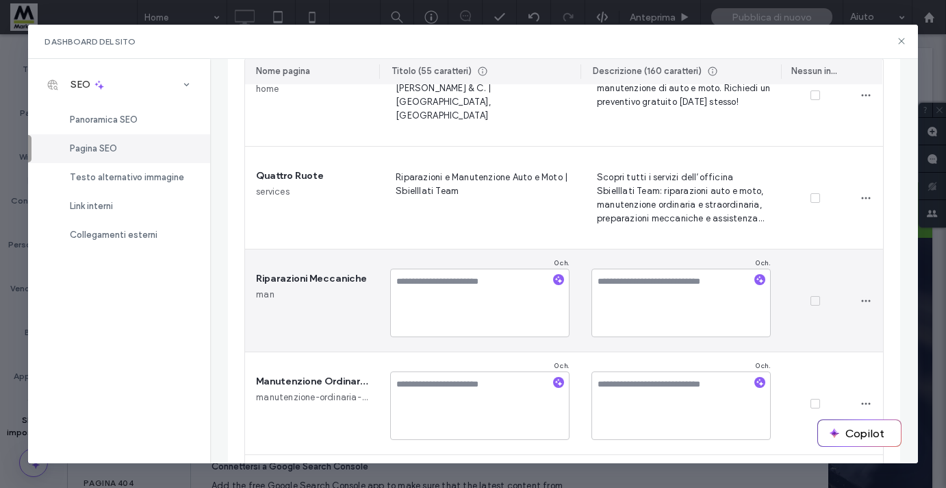
click at [297, 301] on div "Riparazioni Meccaniche man" at bounding box center [312, 300] width 134 height 102
click at [864, 299] on icon "button" at bounding box center [866, 300] width 11 height 11
click at [814, 365] on span "Vai alla pagina" at bounding box center [798, 362] width 63 height 14
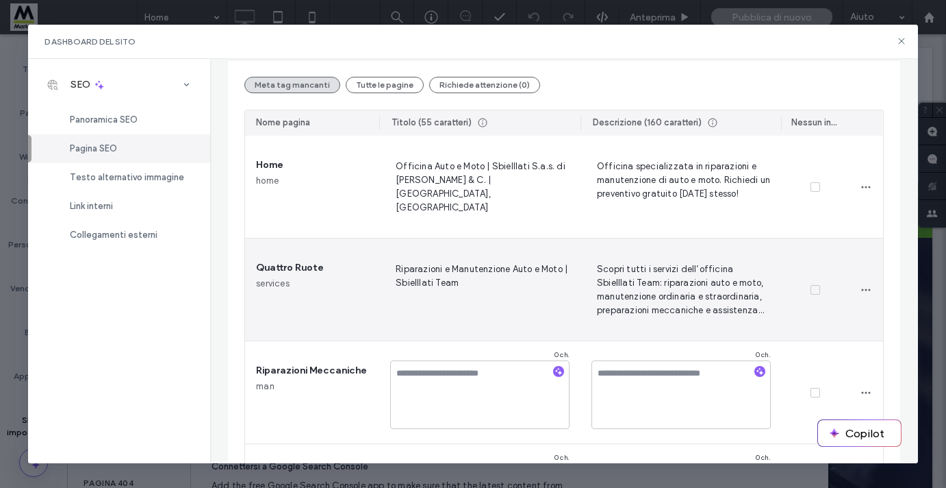
scroll to position [103, 0]
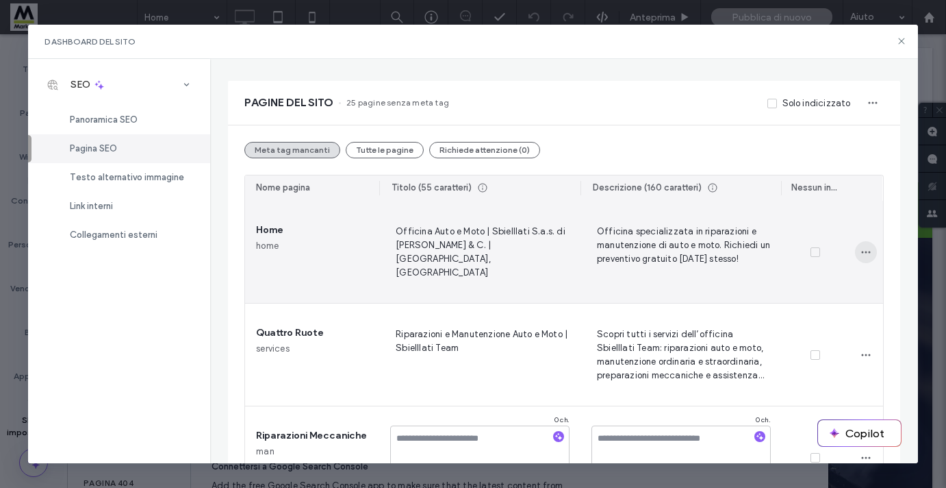
click at [865, 253] on icon "button" at bounding box center [866, 252] width 11 height 11
click at [841, 293] on span "Genera tag di pagina" at bounding box center [812, 288] width 91 height 14
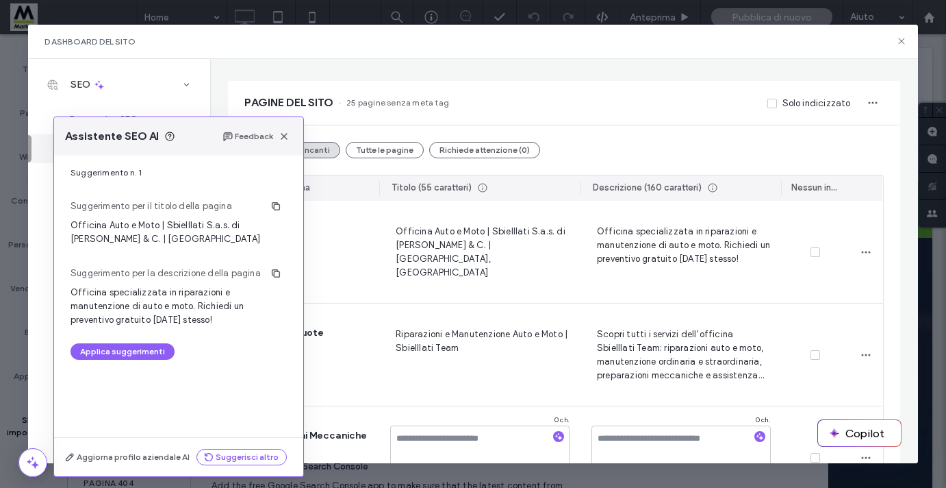
click at [287, 144] on div "Assistente SEO AI Feedback" at bounding box center [178, 136] width 249 height 38
click at [284, 140] on icon "button" at bounding box center [284, 136] width 11 height 11
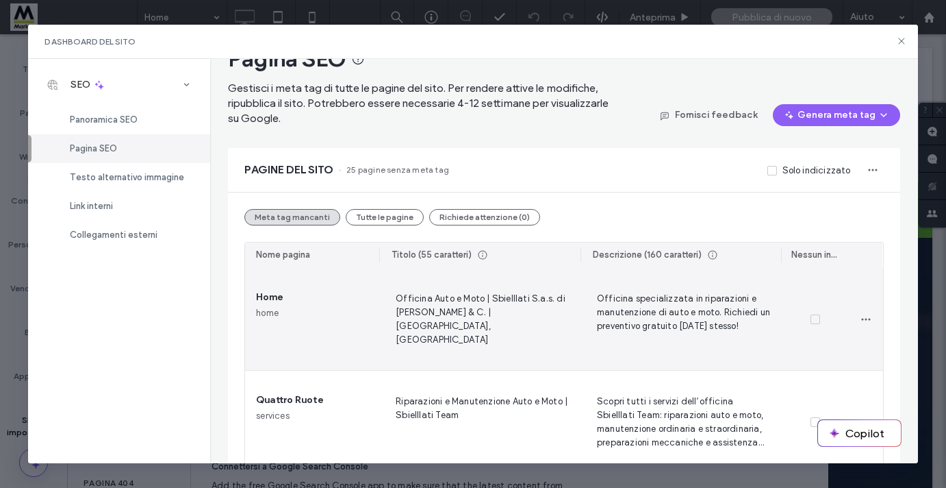
scroll to position [35, 0]
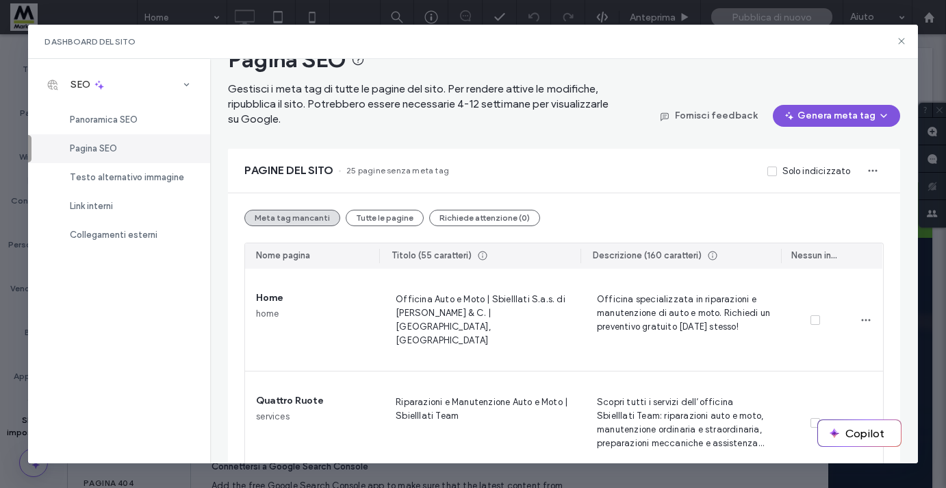
click at [836, 111] on button "Genera meta tag" at bounding box center [836, 116] width 127 height 22
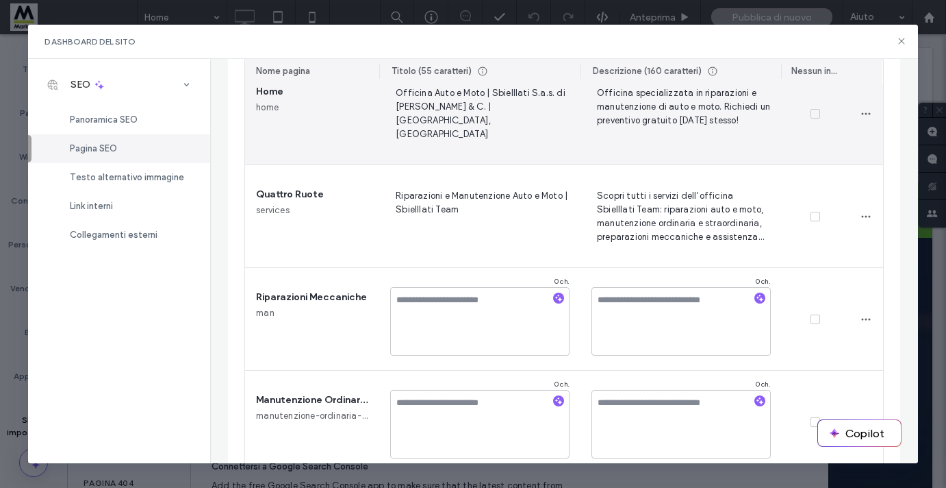
scroll to position [242, 0]
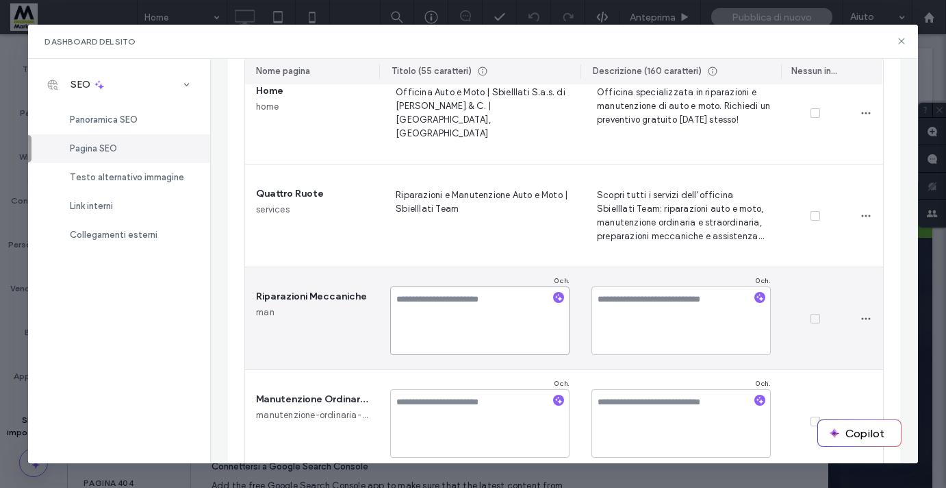
click at [532, 317] on textarea at bounding box center [479, 320] width 179 height 68
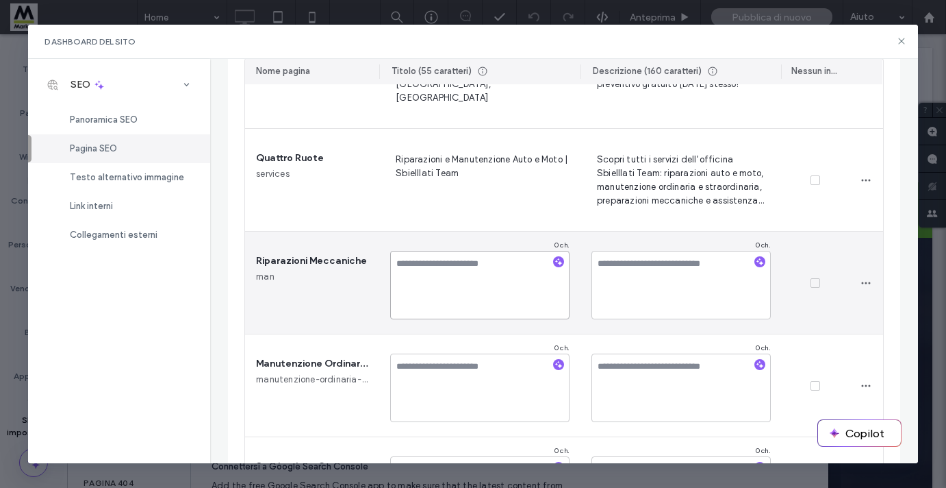
scroll to position [288, 0]
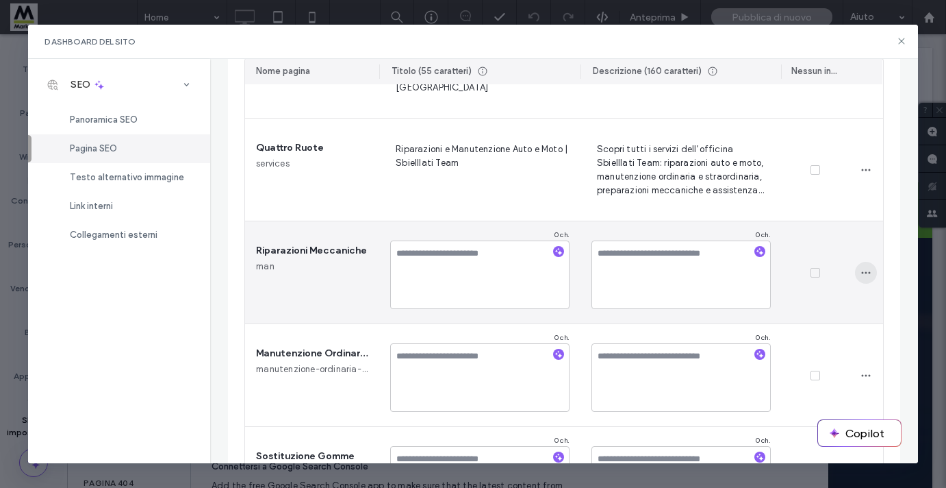
click at [868, 276] on icon "button" at bounding box center [866, 272] width 11 height 11
click at [801, 334] on span "Vai alla pagina" at bounding box center [798, 334] width 63 height 14
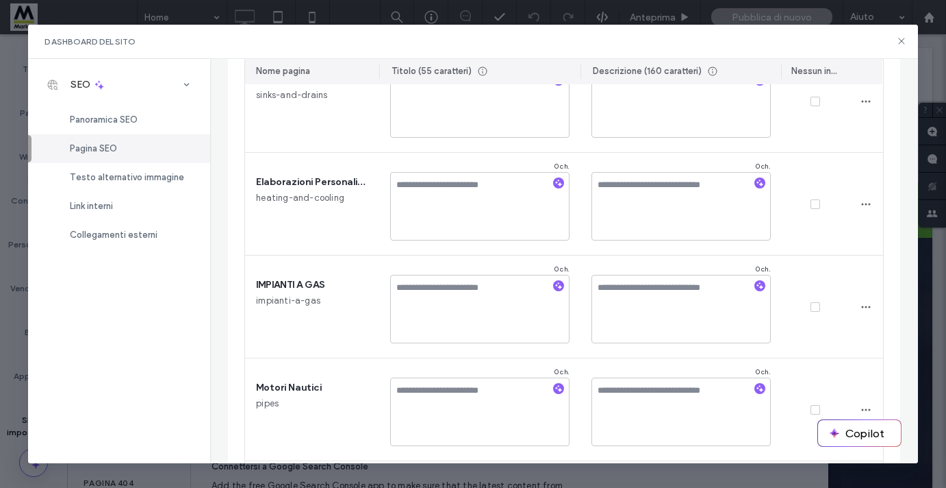
scroll to position [2425, 0]
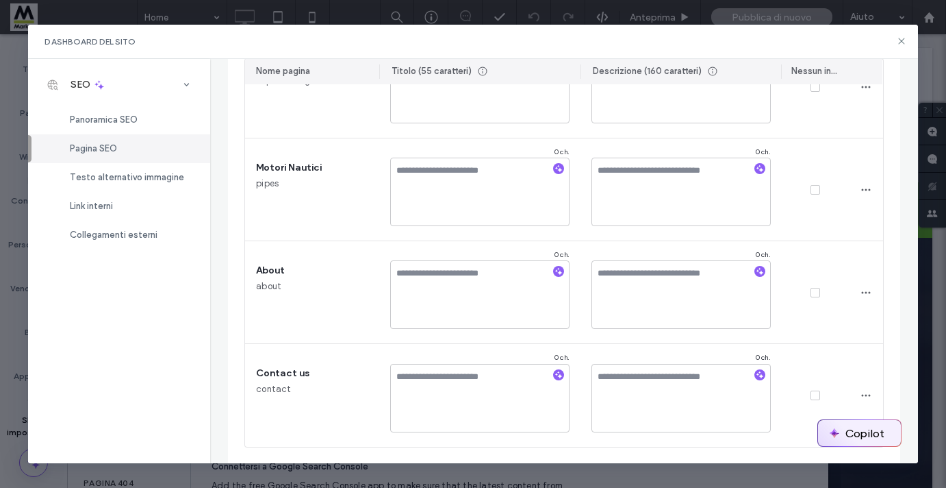
click at [851, 434] on button "Copilot" at bounding box center [859, 433] width 83 height 26
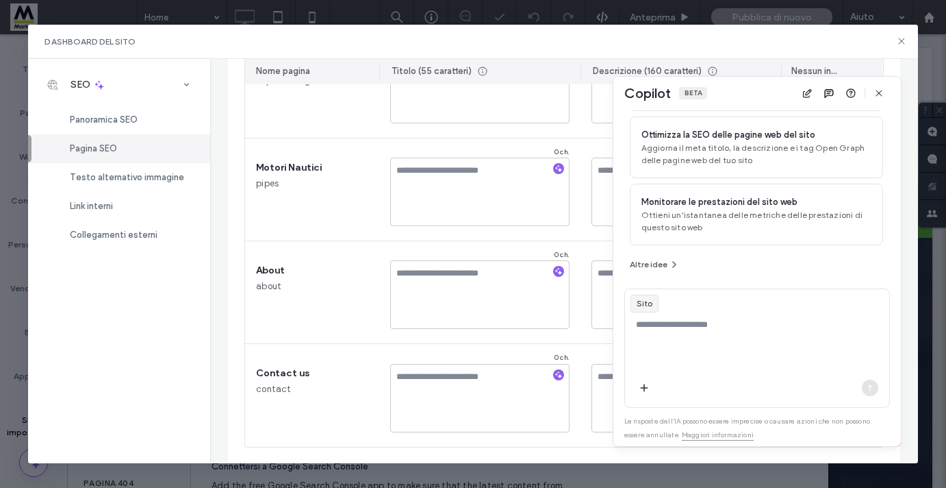
scroll to position [124, 0]
click at [881, 96] on use "button" at bounding box center [879, 93] width 6 height 6
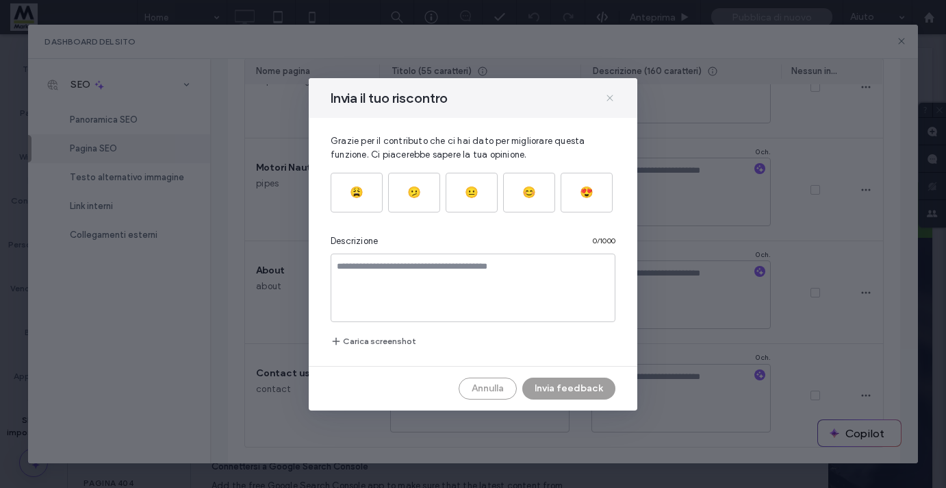
click at [610, 99] on icon at bounding box center [610, 97] width 11 height 11
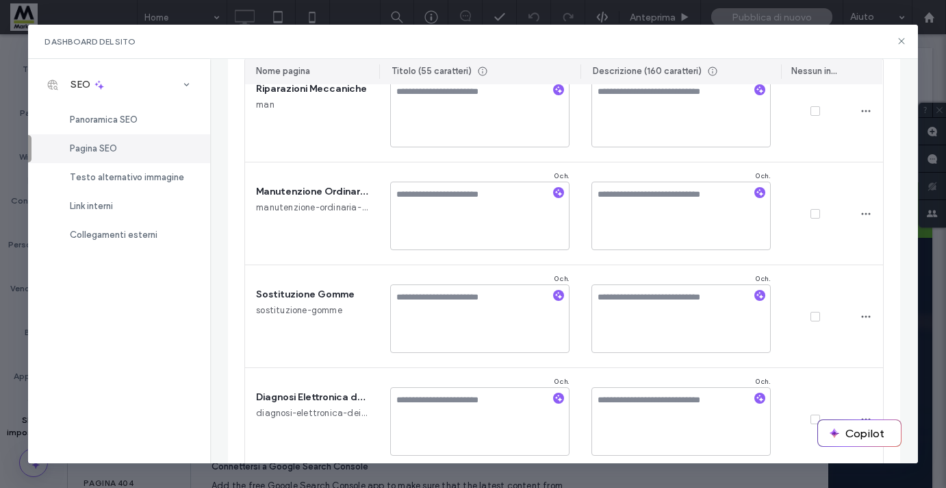
scroll to position [0, 0]
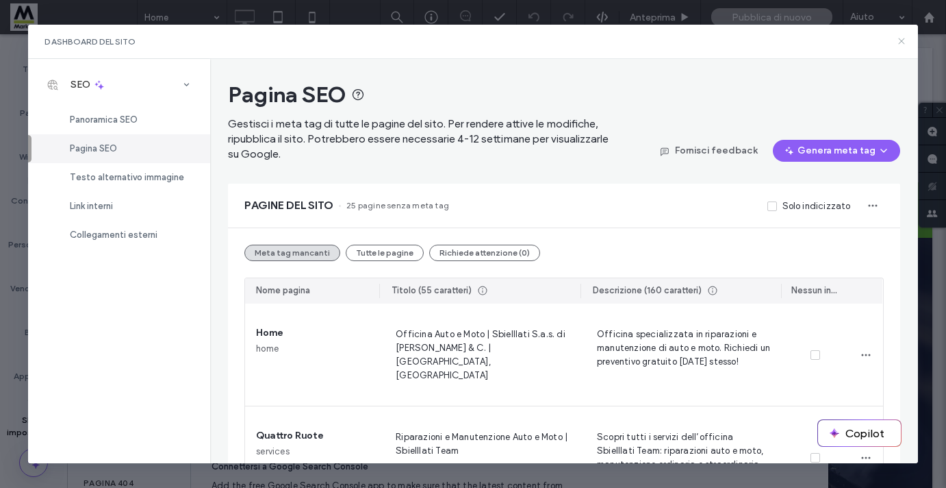
click at [903, 43] on icon at bounding box center [901, 41] width 11 height 11
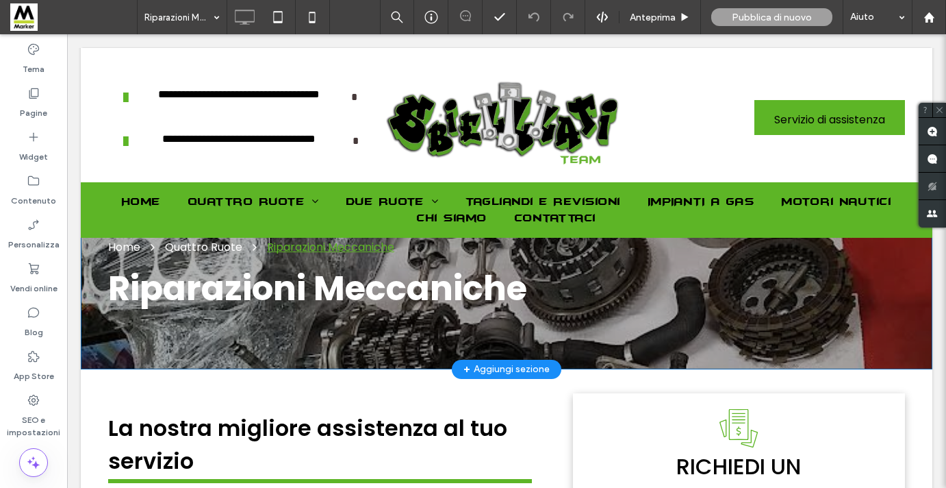
scroll to position [49, 0]
